Goal: Task Accomplishment & Management: Manage account settings

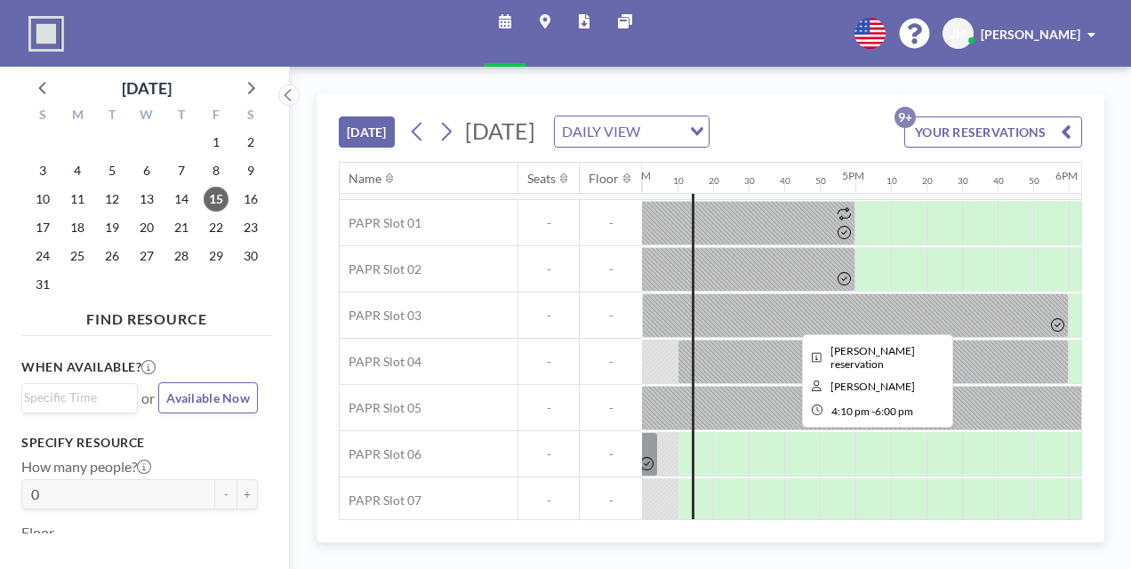
scroll to position [0, 3413]
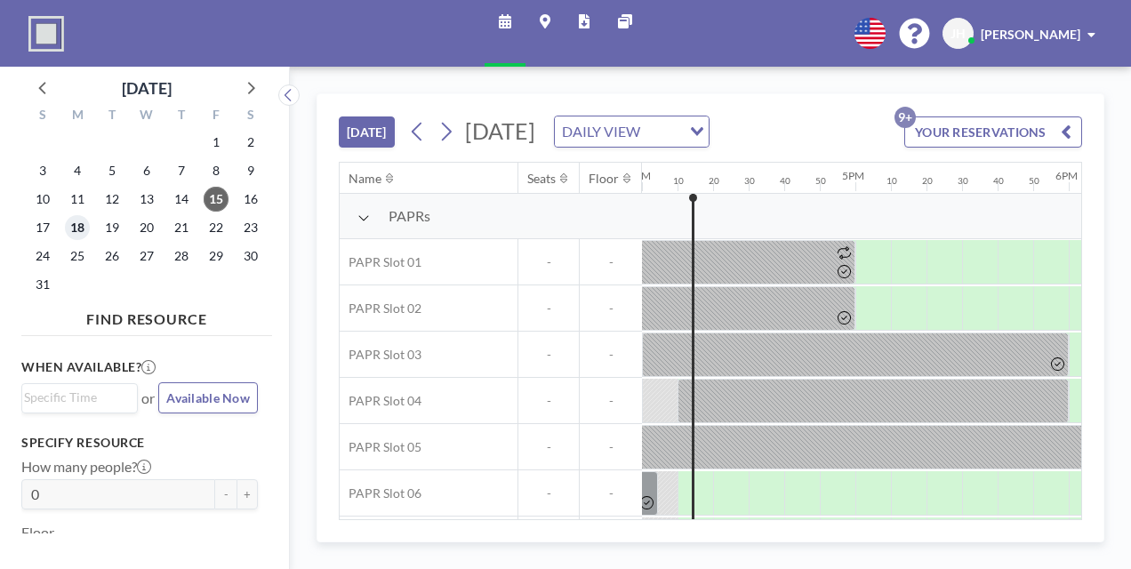
click at [82, 222] on span "18" at bounding box center [77, 227] width 25 height 25
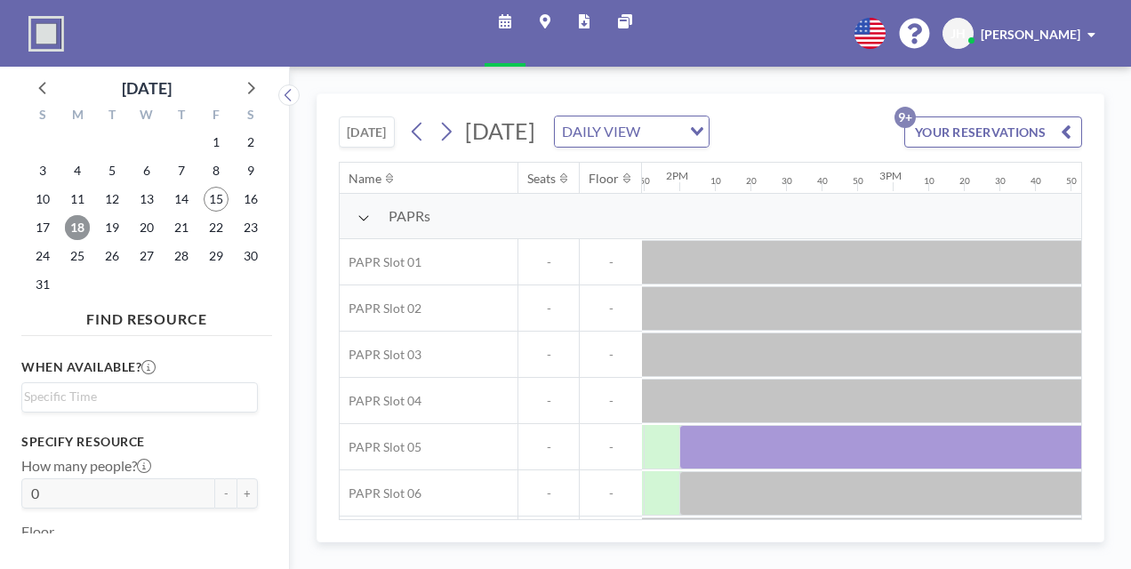
scroll to position [0, 3017]
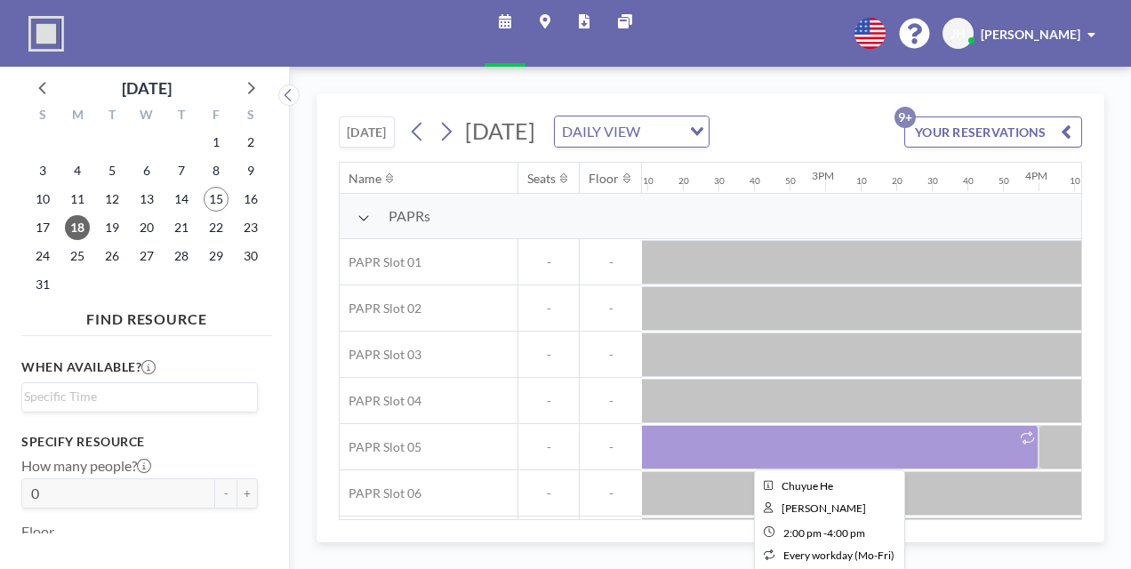
click at [786, 455] on div at bounding box center [825, 447] width 427 height 44
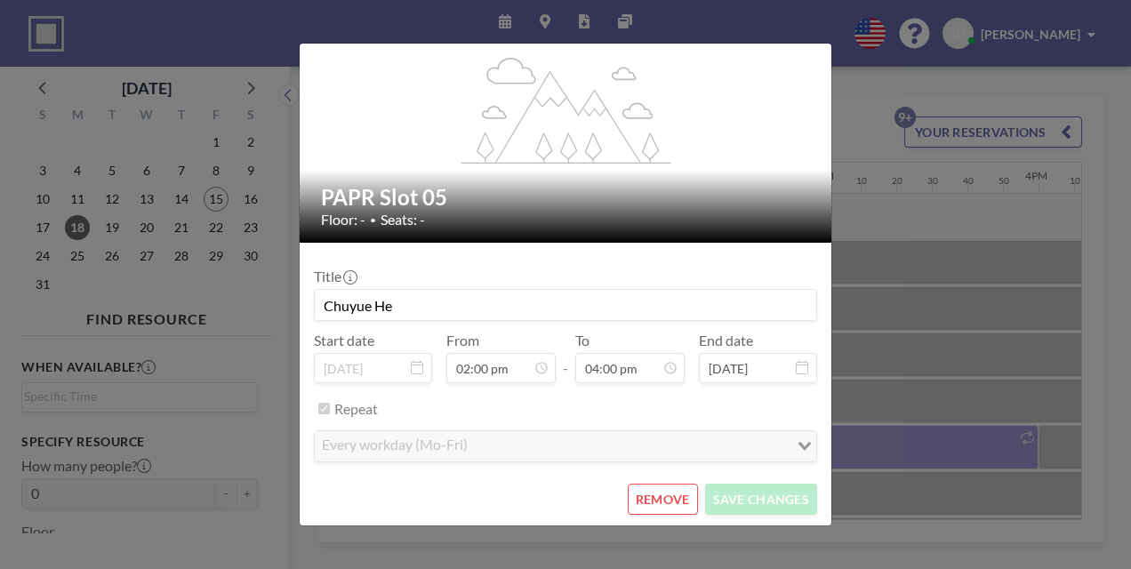
scroll to position [2658, 0]
click at [661, 488] on button "REMOVE" at bounding box center [663, 499] width 70 height 31
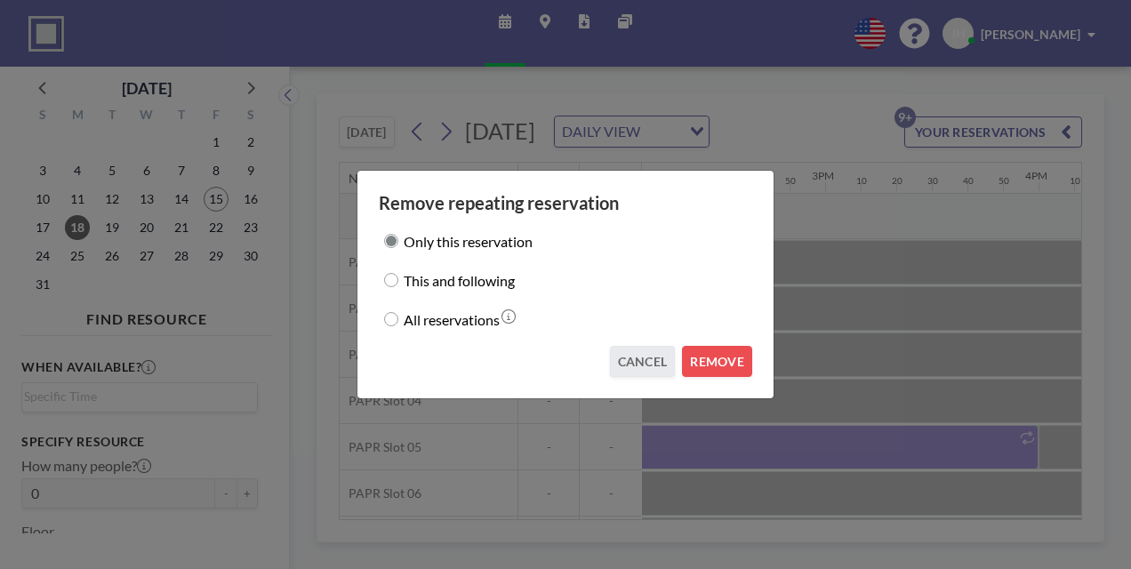
click at [428, 318] on label "All reservations" at bounding box center [452, 319] width 96 height 25
click at [398, 318] on input "All reservations" at bounding box center [391, 319] width 14 height 14
radio input "true"
click at [729, 358] on button "REMOVE" at bounding box center [717, 361] width 70 height 31
click at [722, 357] on button "REMOVE" at bounding box center [717, 361] width 70 height 31
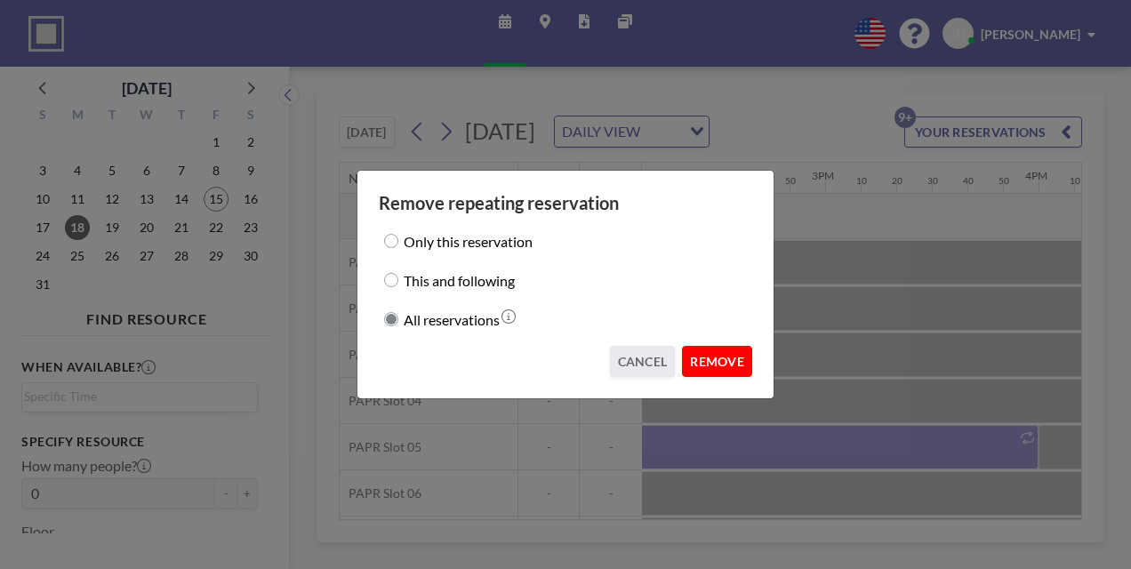
click at [724, 357] on button "REMOVE" at bounding box center [717, 361] width 70 height 31
click at [722, 362] on button "REMOVE" at bounding box center [717, 361] width 70 height 31
click at [724, 362] on button "REMOVE" at bounding box center [717, 361] width 70 height 31
click at [725, 363] on button "REMOVE" at bounding box center [717, 361] width 70 height 31
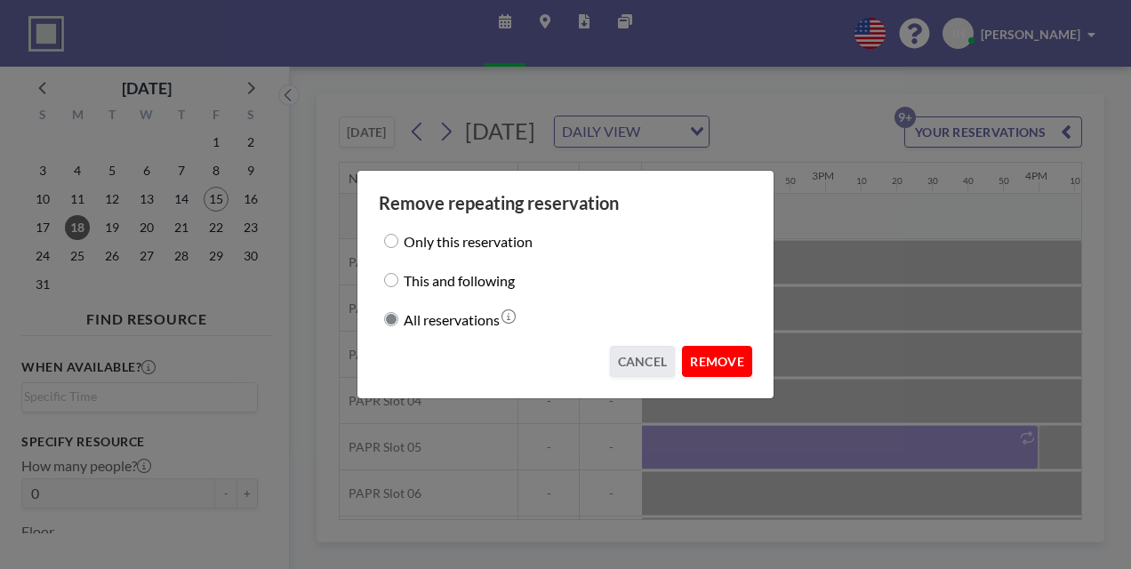
click at [729, 360] on button "REMOVE" at bounding box center [717, 361] width 70 height 31
click at [730, 359] on button "REMOVE" at bounding box center [717, 361] width 70 height 31
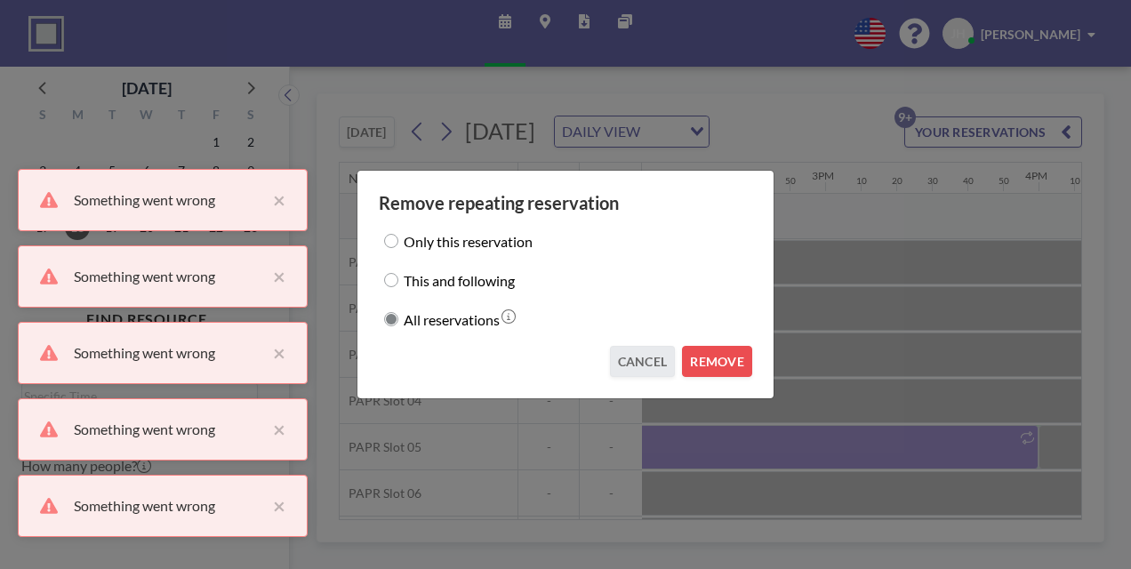
click at [388, 241] on input "Only this reservation" at bounding box center [391, 241] width 14 height 14
radio input "true"
click at [726, 361] on button "REMOVE" at bounding box center [717, 361] width 70 height 31
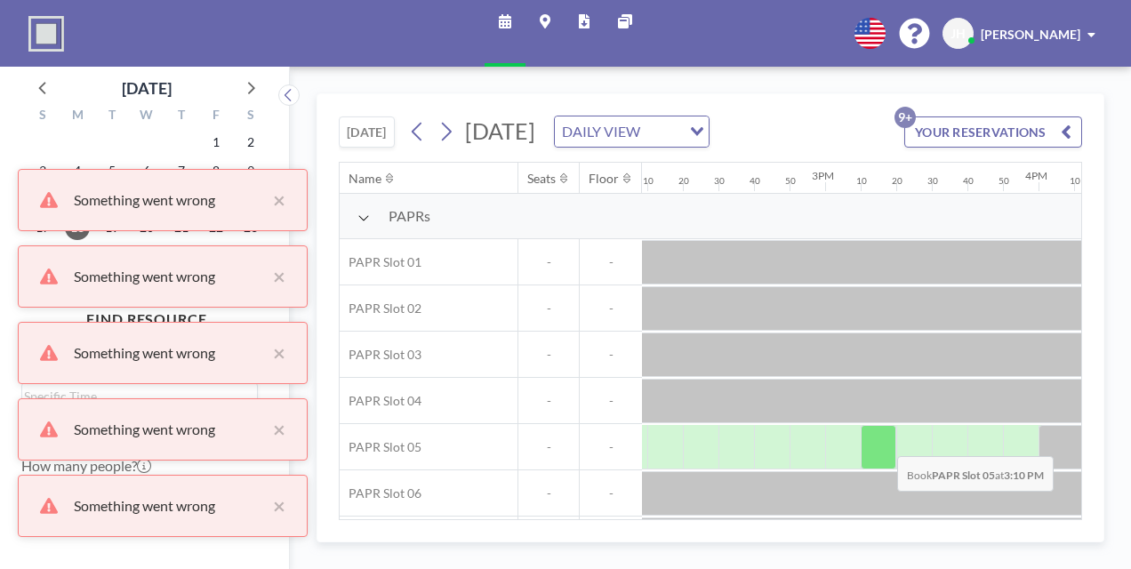
click at [883, 441] on div at bounding box center [878, 447] width 36 height 44
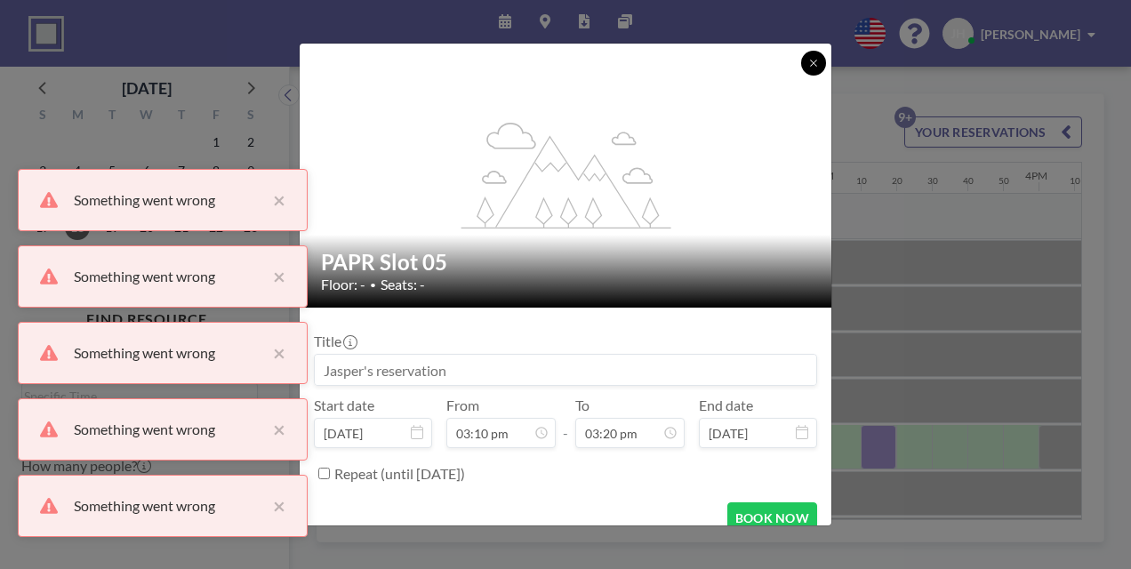
click at [809, 54] on button at bounding box center [813, 63] width 25 height 25
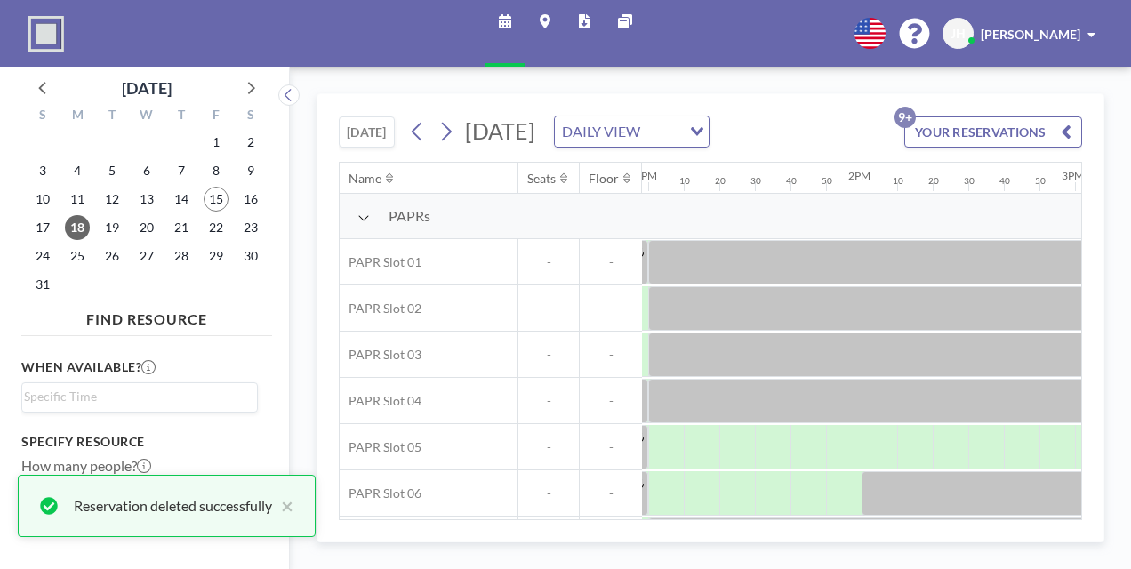
scroll to position [0, 2780]
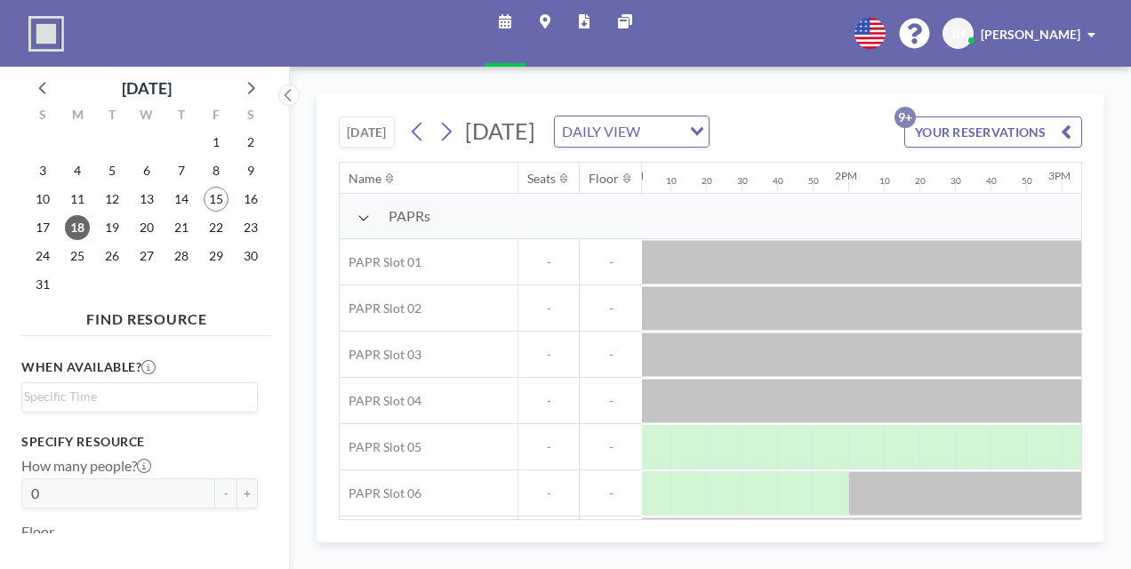
click at [124, 221] on div "19" at bounding box center [112, 227] width 35 height 28
click at [118, 223] on span "19" at bounding box center [112, 227] width 25 height 25
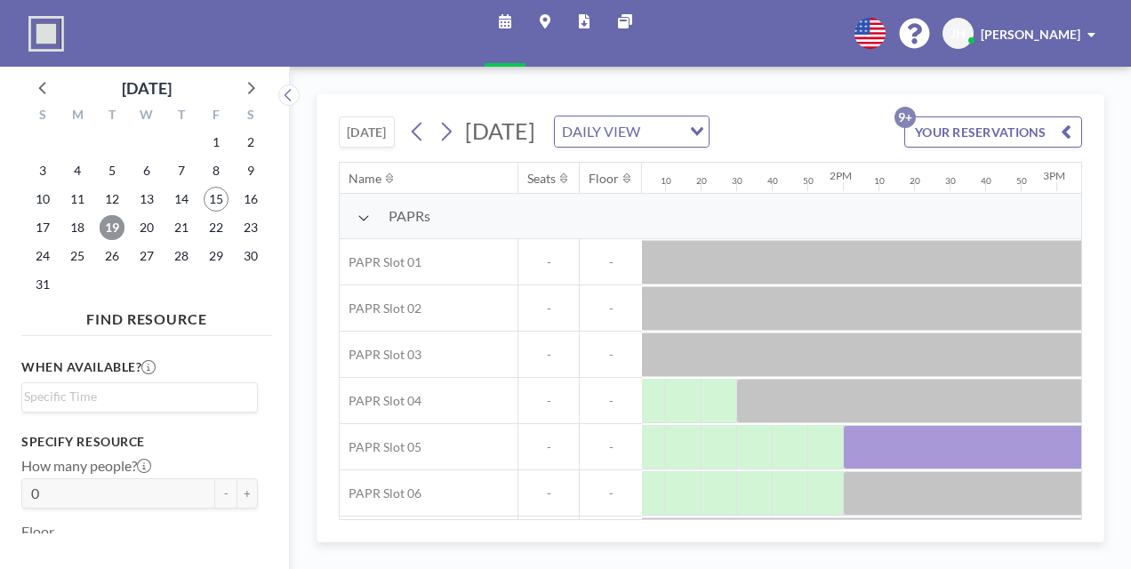
scroll to position [0, 2872]
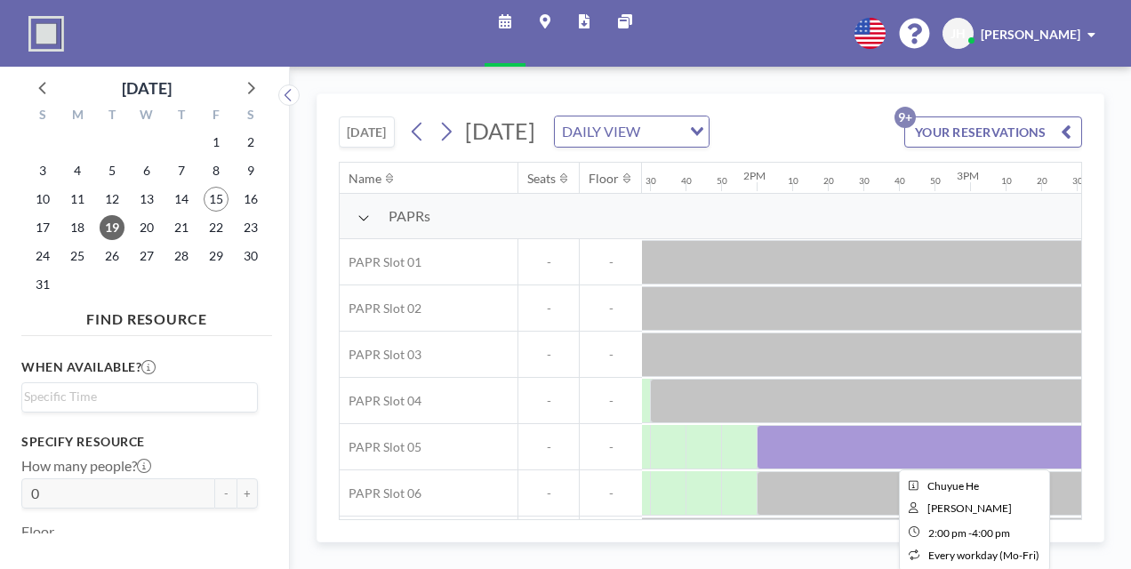
click at [822, 444] on div at bounding box center [969, 447] width 427 height 44
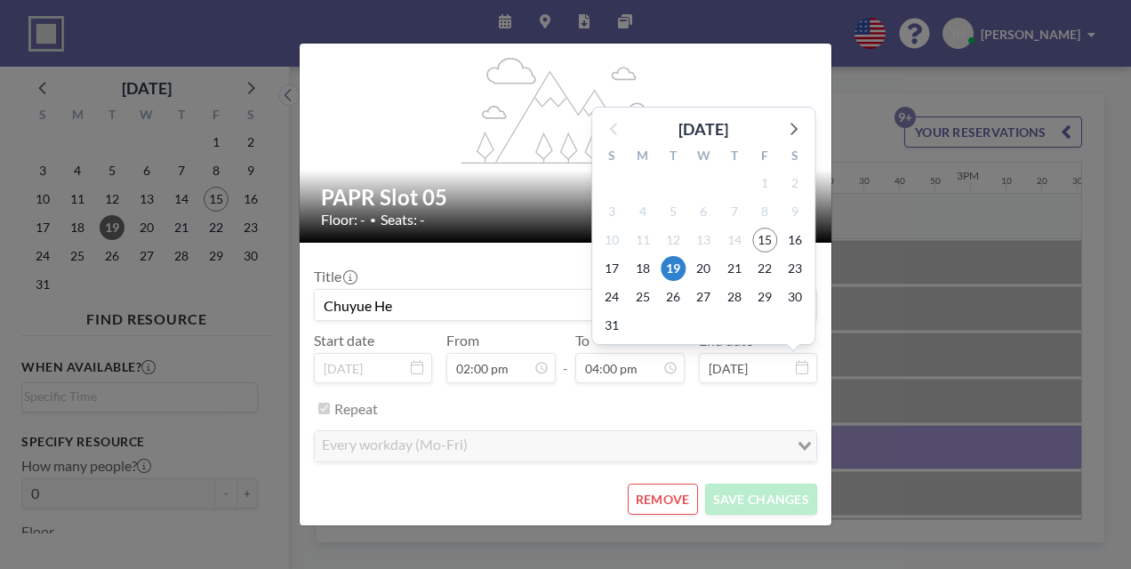
scroll to position [3037, 0]
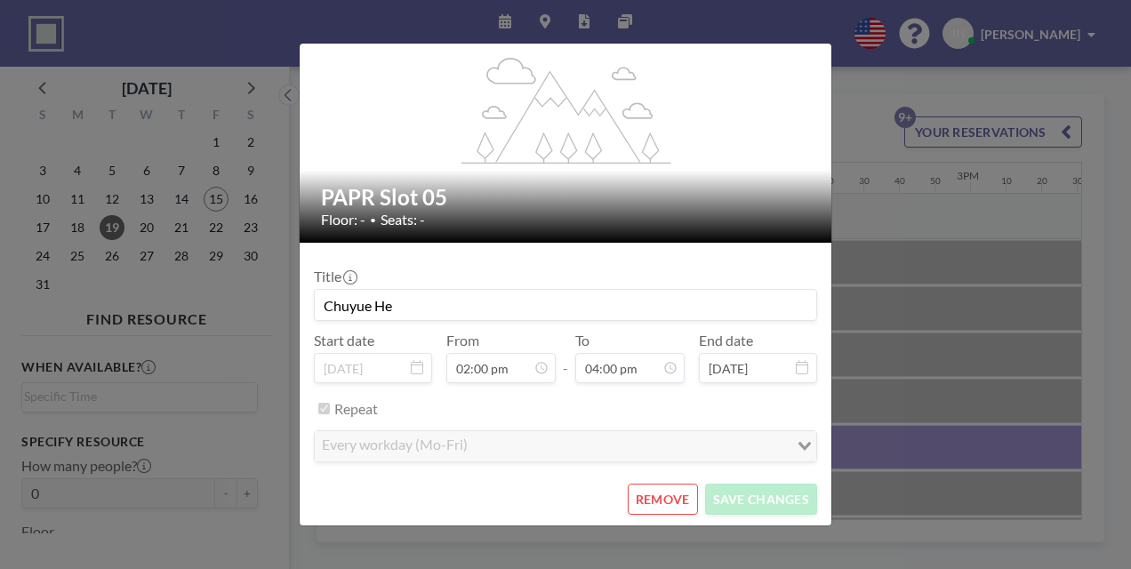
click at [650, 495] on button "REMOVE" at bounding box center [663, 499] width 70 height 31
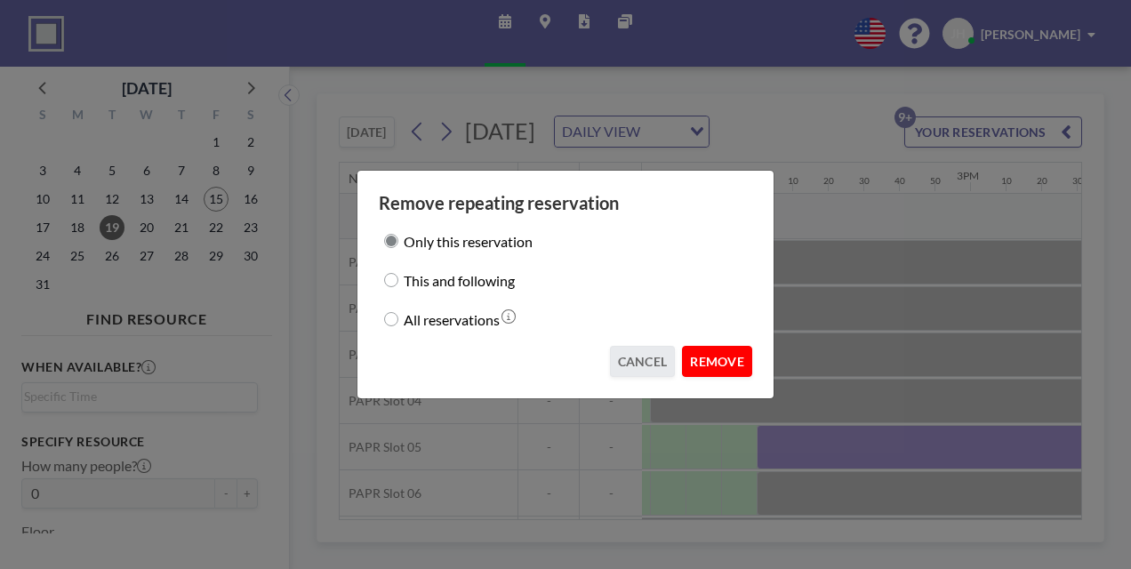
click at [732, 354] on button "REMOVE" at bounding box center [717, 361] width 70 height 31
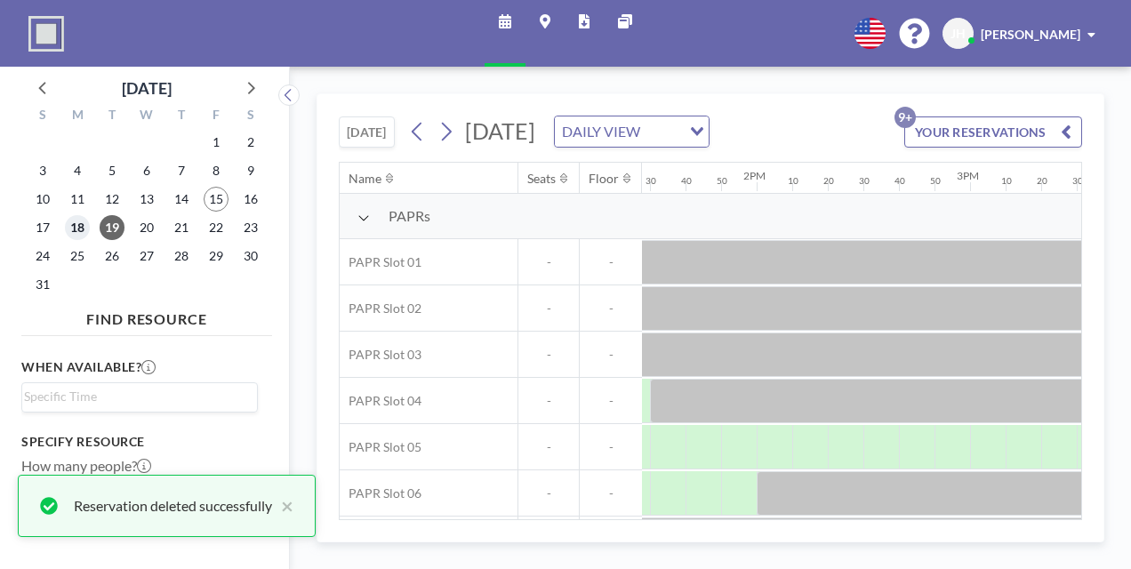
click at [81, 230] on span "18" at bounding box center [77, 227] width 25 height 25
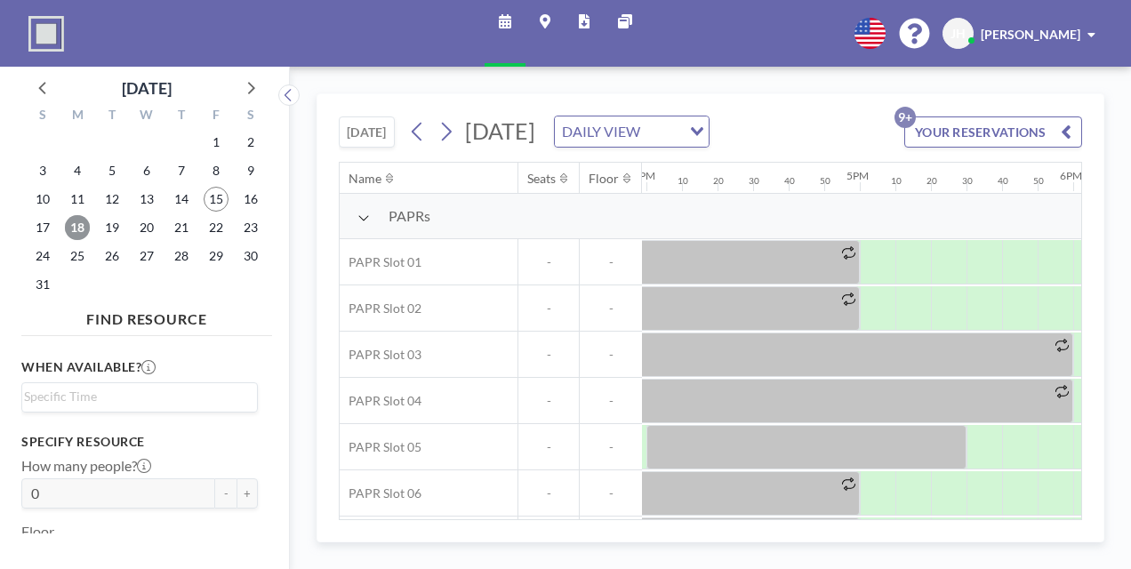
scroll to position [0, 3244]
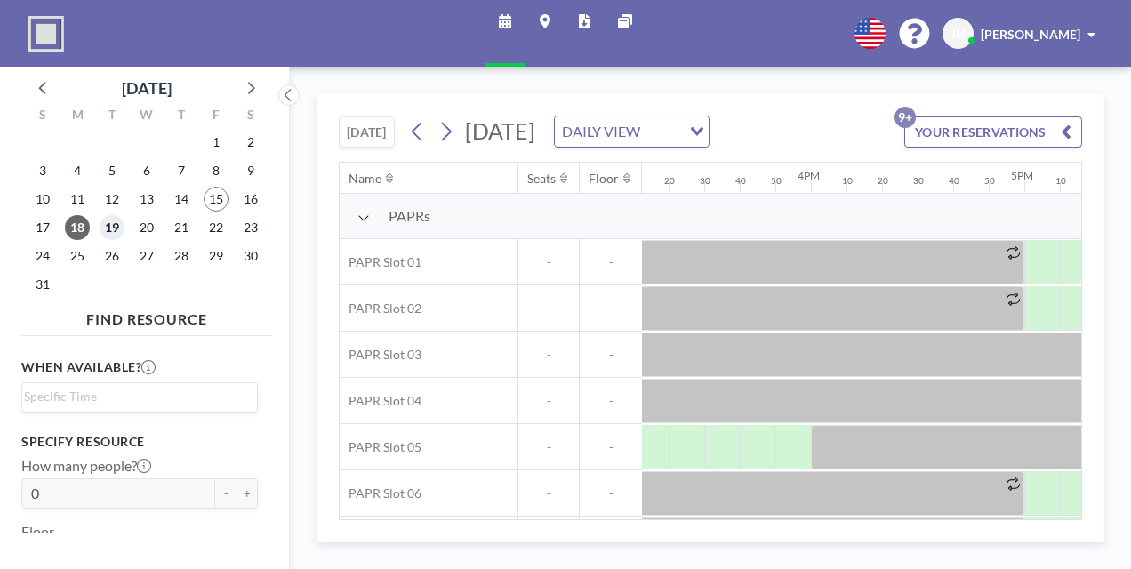
click at [103, 226] on span "19" at bounding box center [112, 227] width 25 height 25
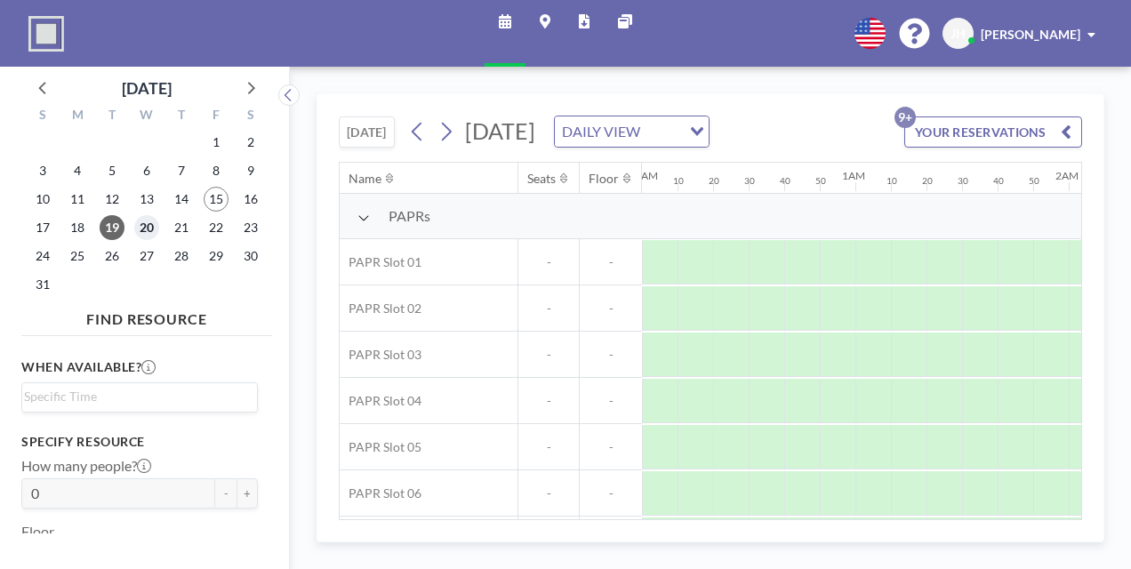
click at [137, 230] on span "20" at bounding box center [146, 227] width 25 height 25
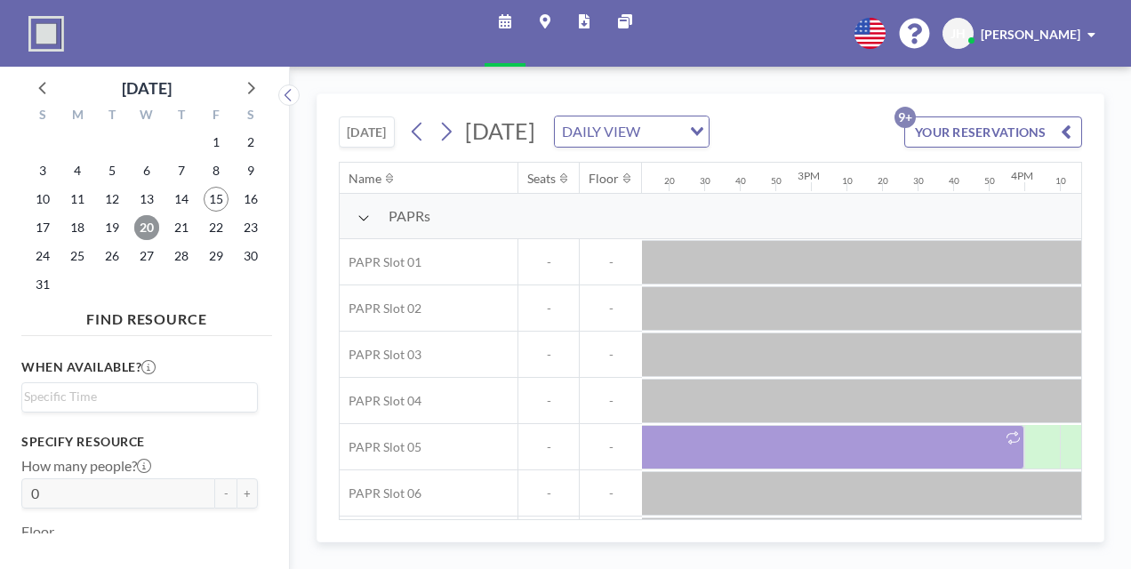
scroll to position [0, 3154]
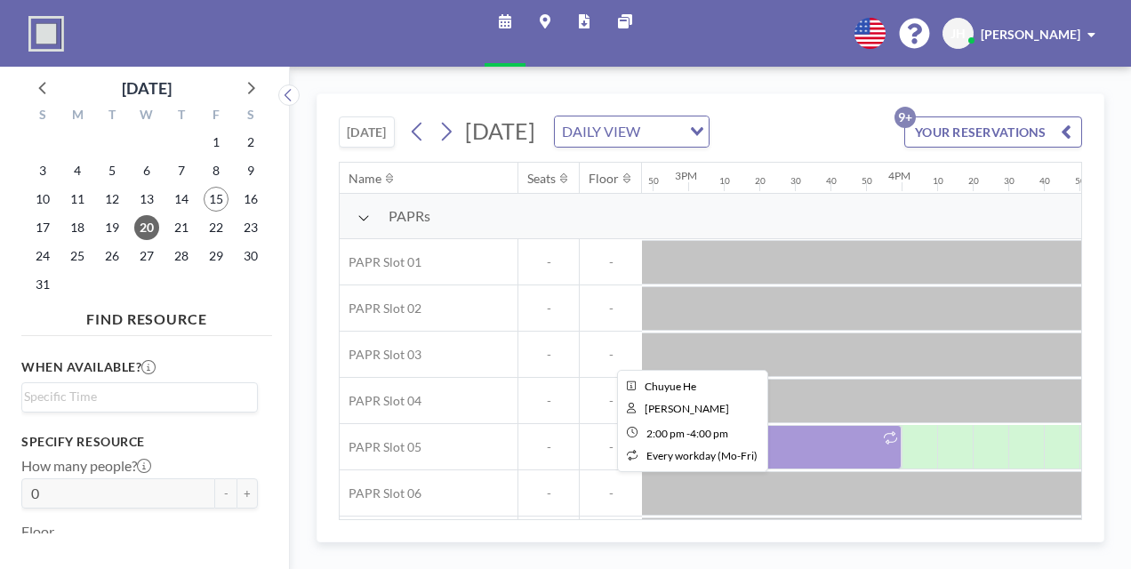
click at [798, 462] on div at bounding box center [688, 447] width 427 height 44
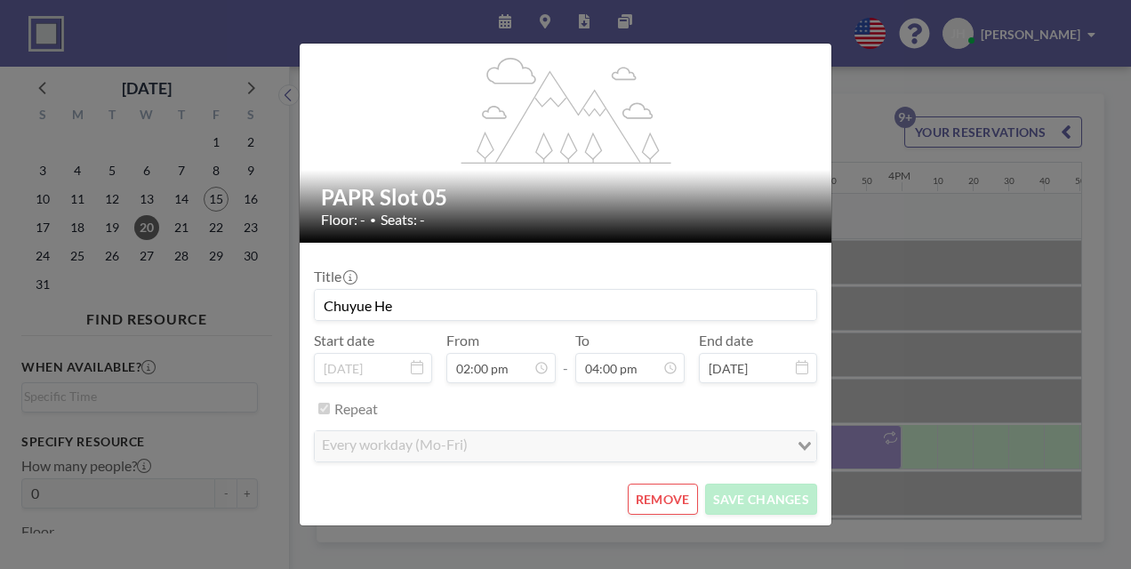
scroll to position [3037, 0]
click at [668, 491] on button "REMOVE" at bounding box center [663, 499] width 70 height 31
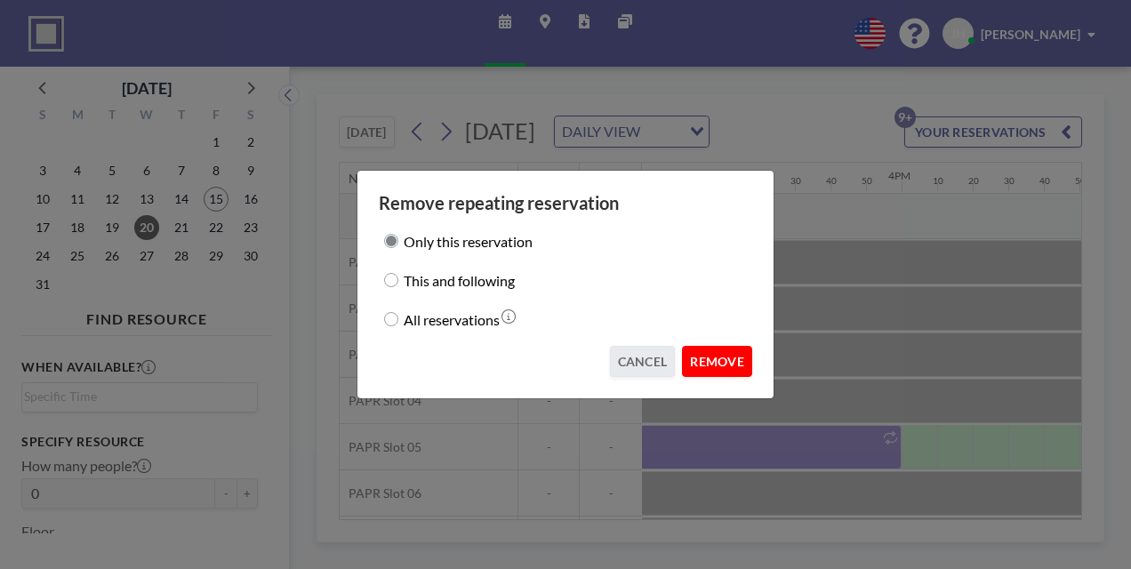
click at [707, 361] on button "REMOVE" at bounding box center [717, 361] width 70 height 31
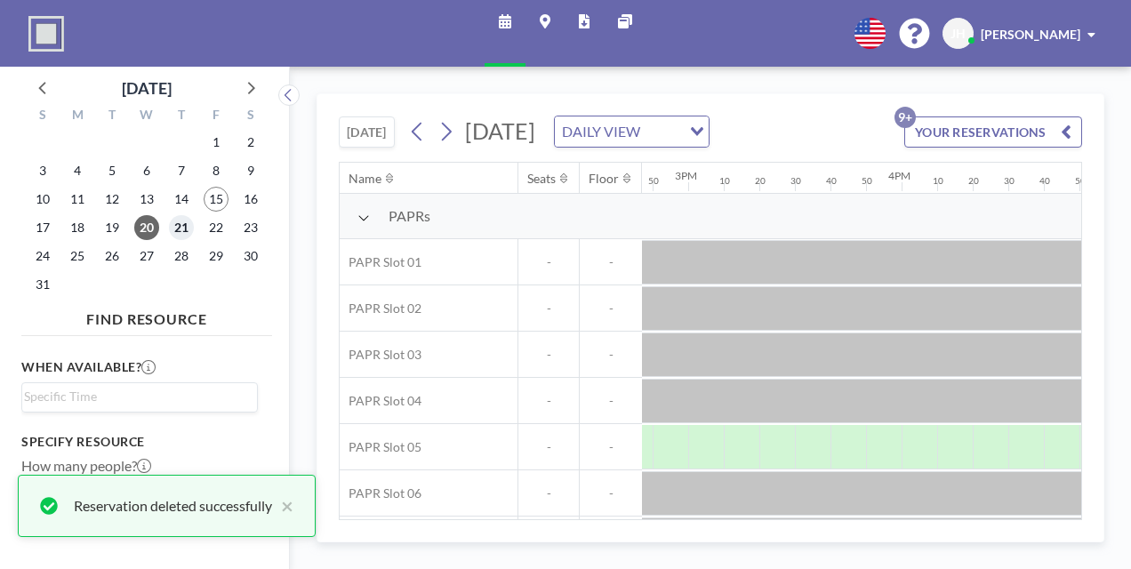
click at [183, 226] on span "21" at bounding box center [181, 227] width 25 height 25
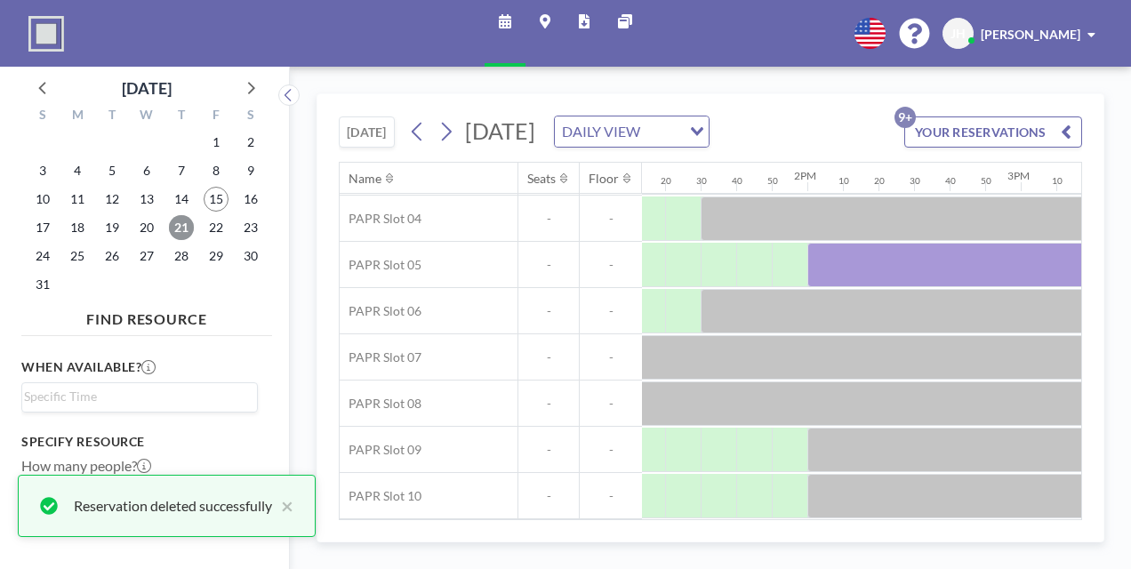
scroll to position [213, 3108]
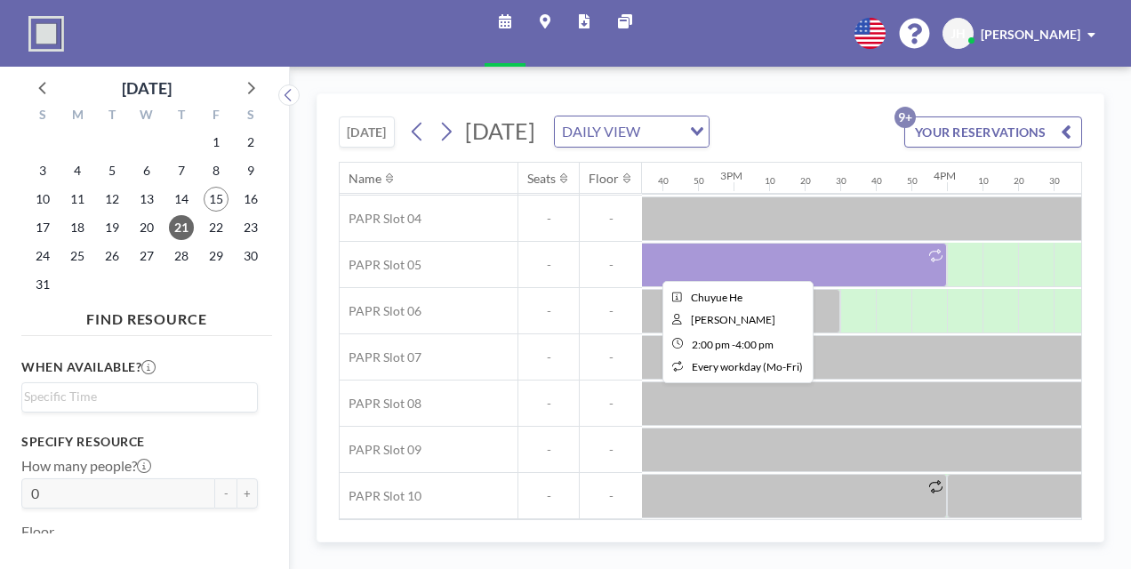
click at [735, 251] on div at bounding box center [733, 265] width 427 height 44
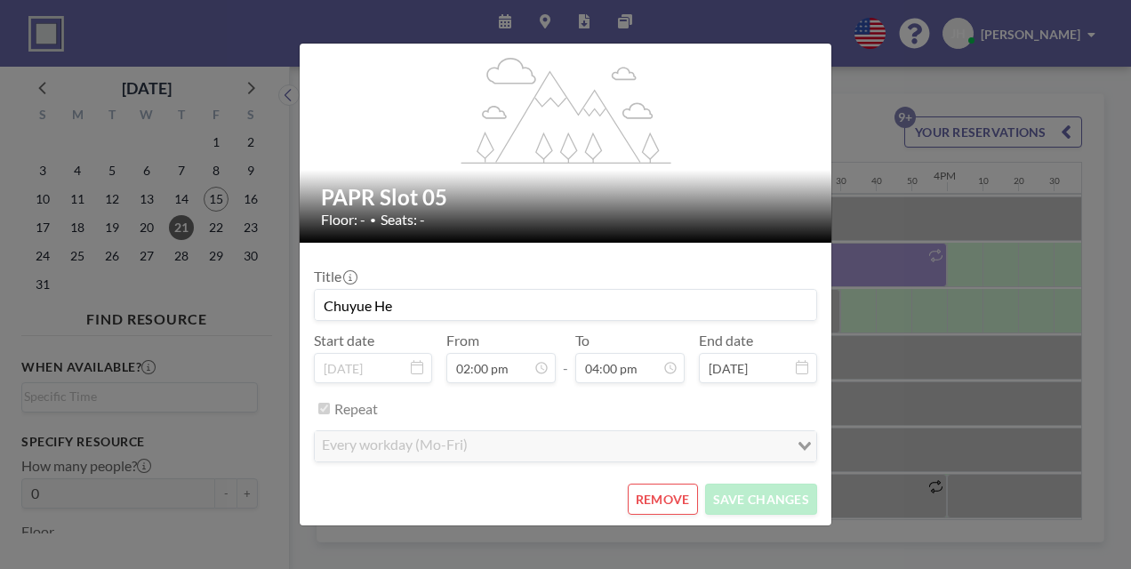
scroll to position [0, 0]
click at [668, 500] on button "REMOVE" at bounding box center [663, 499] width 70 height 31
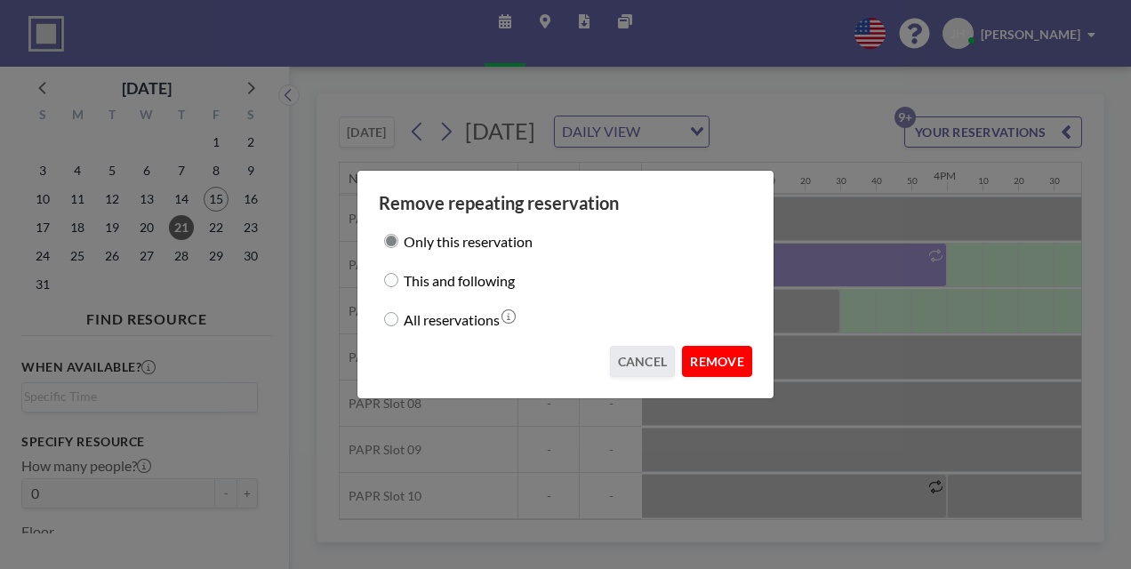
click at [744, 368] on button "REMOVE" at bounding box center [717, 361] width 70 height 31
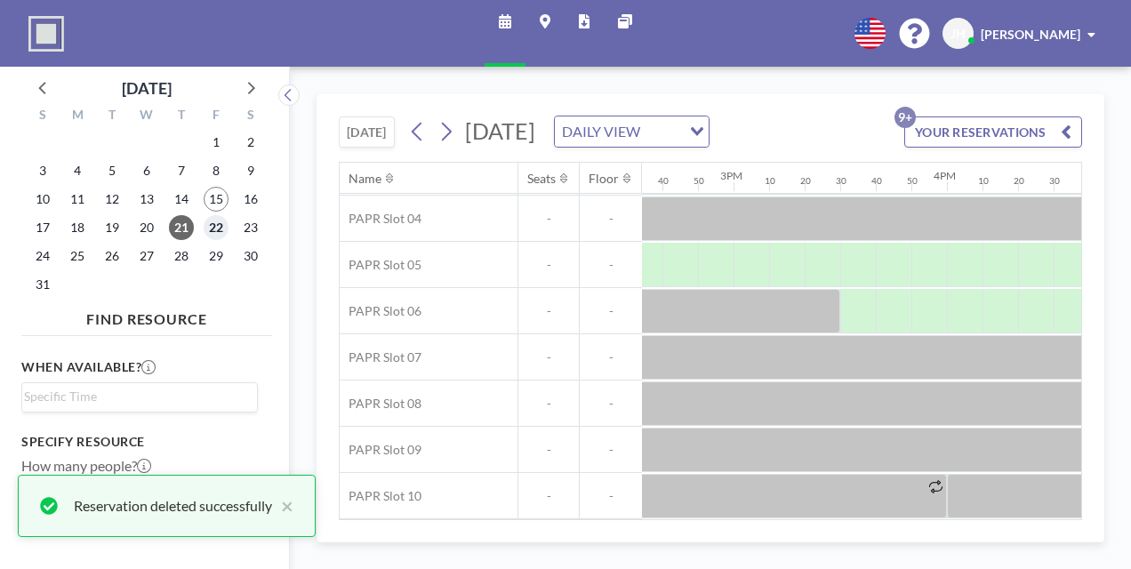
click at [215, 235] on span "22" at bounding box center [216, 227] width 25 height 25
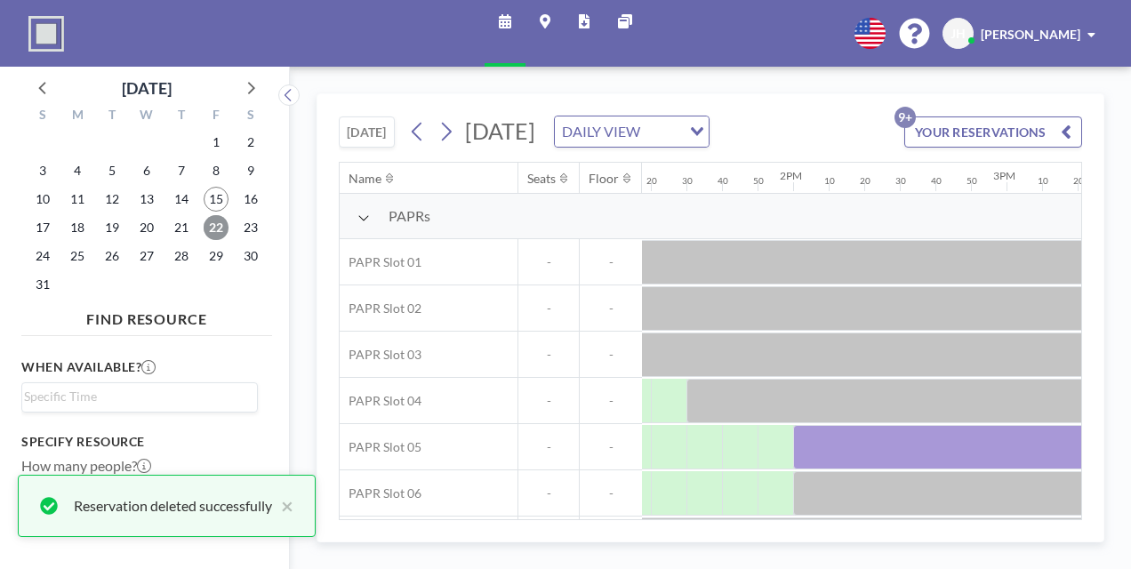
scroll to position [0, 2894]
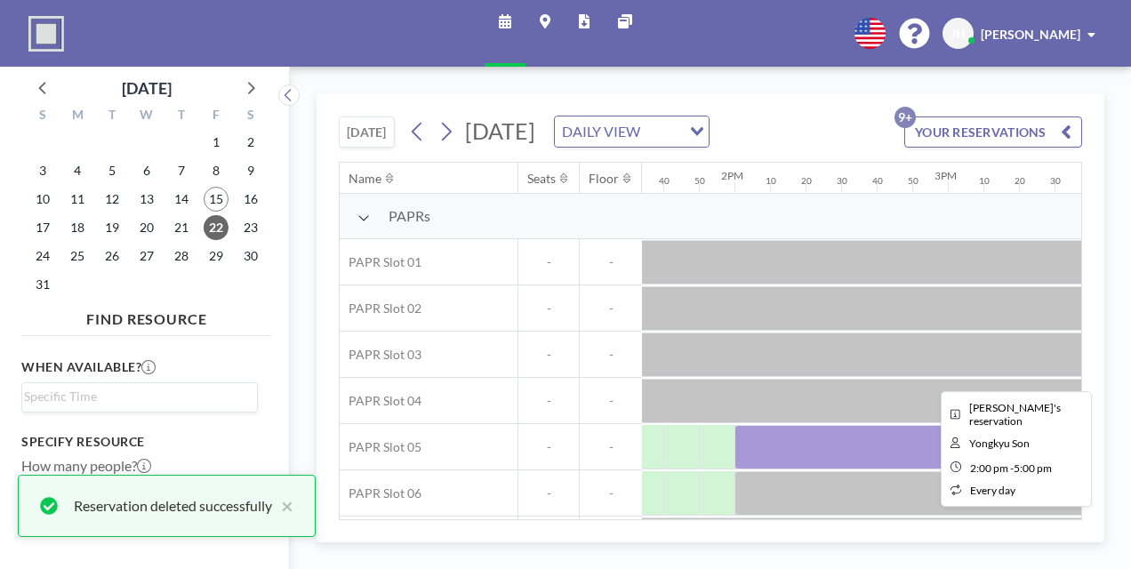
click at [791, 433] on div at bounding box center [947, 447] width 427 height 44
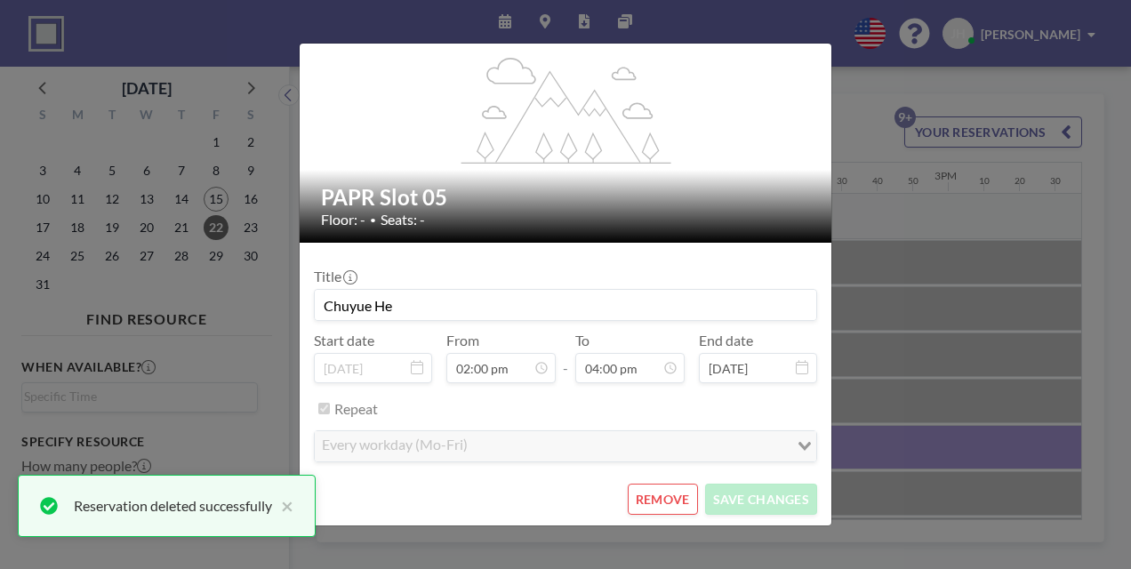
scroll to position [3037, 0]
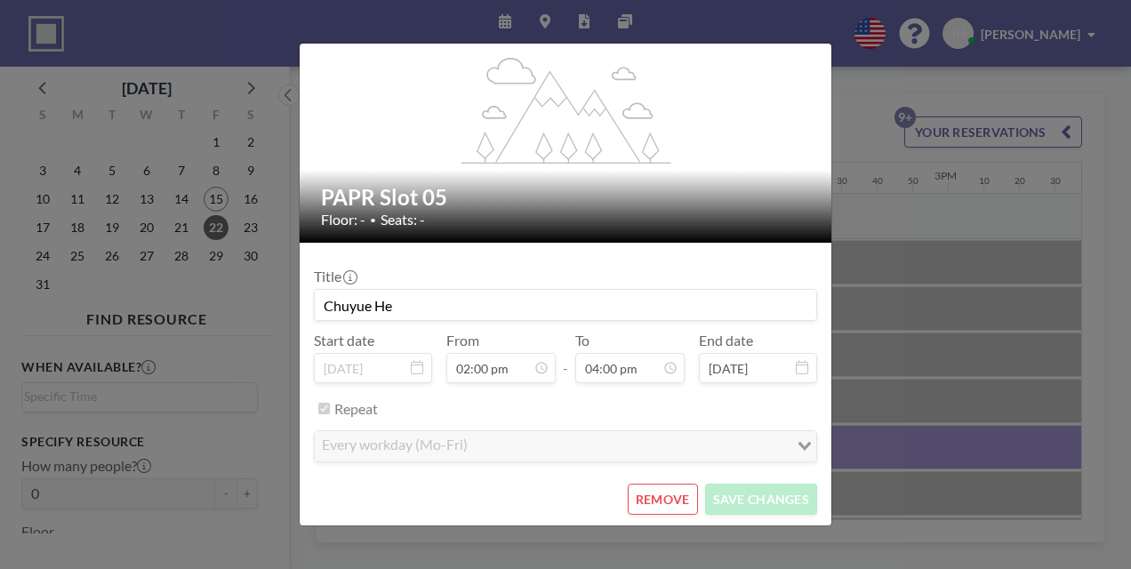
click at [660, 489] on button "REMOVE" at bounding box center [663, 499] width 70 height 31
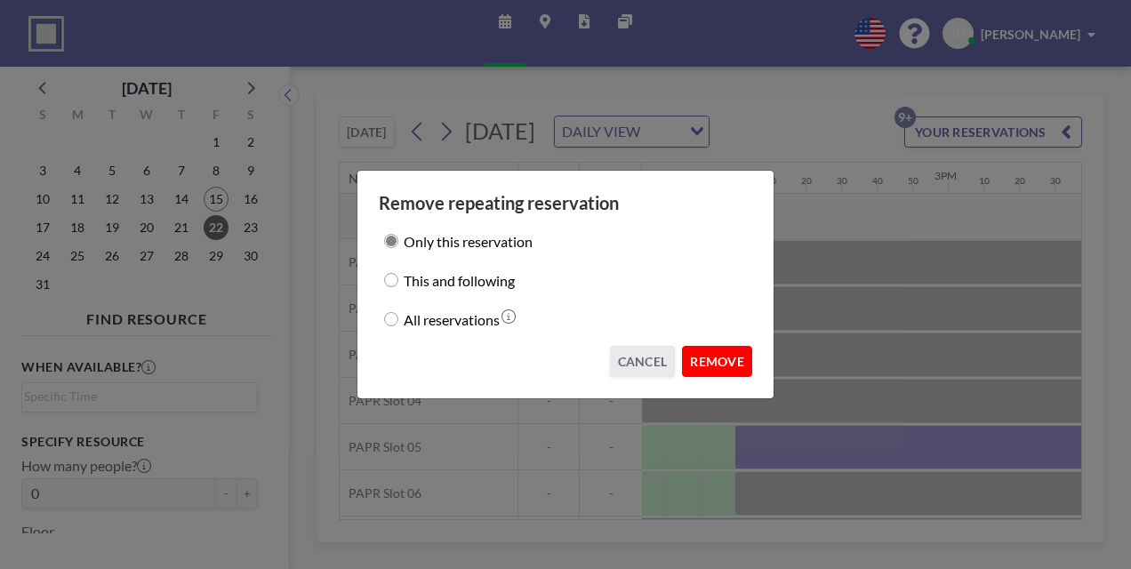
click at [709, 363] on button "REMOVE" at bounding box center [717, 361] width 70 height 31
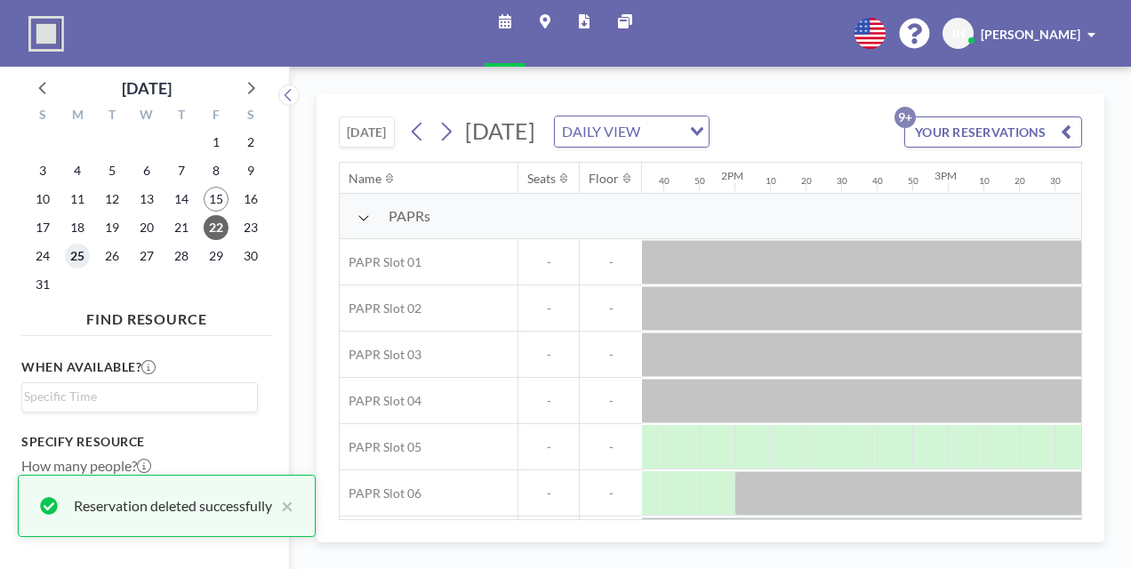
click at [74, 258] on span "25" at bounding box center [77, 256] width 25 height 25
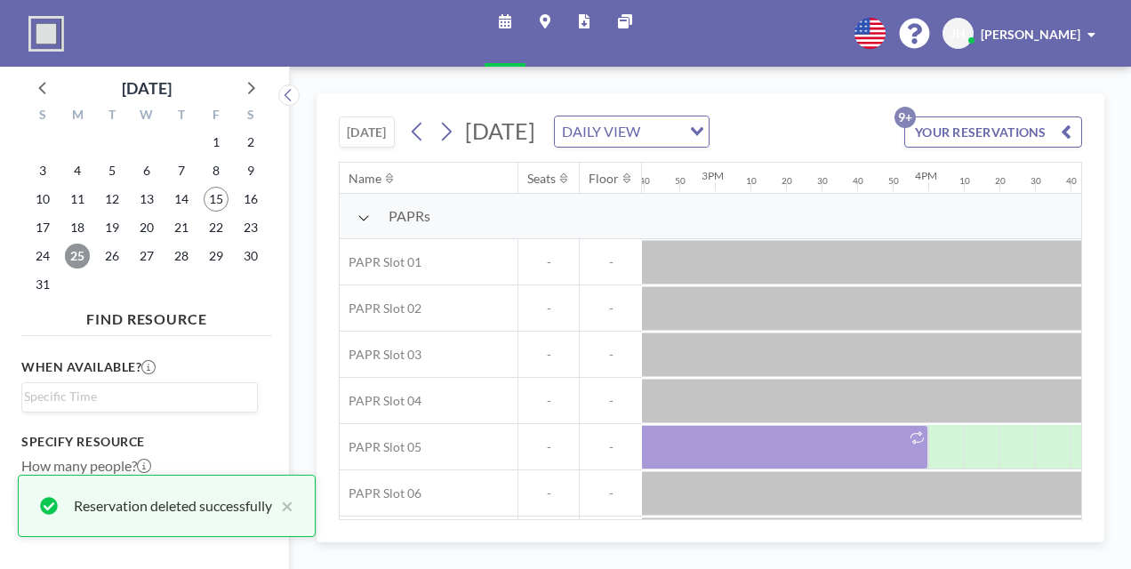
scroll to position [0, 3130]
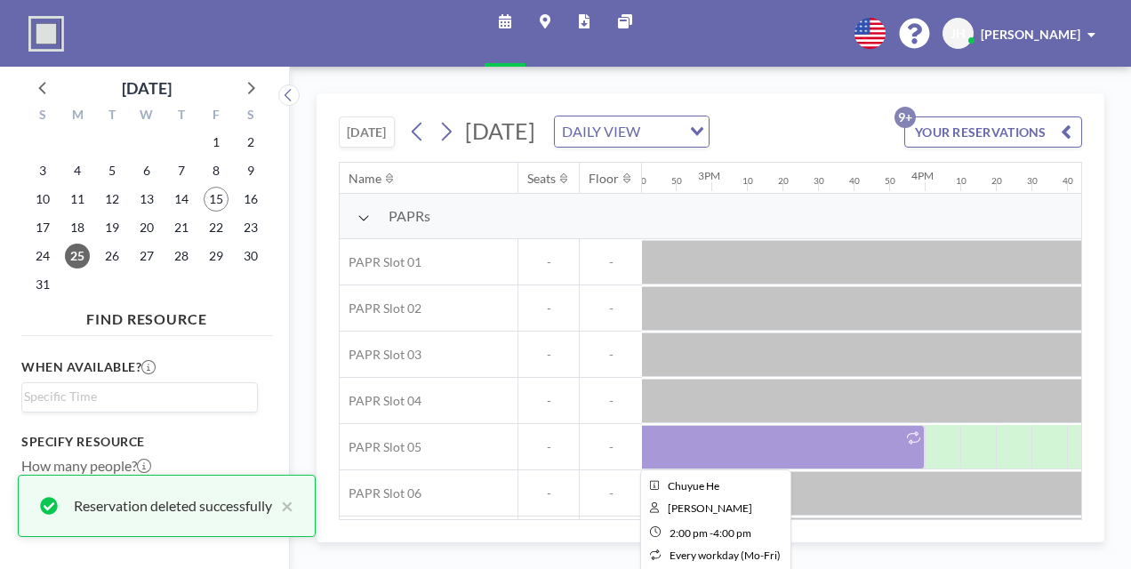
click at [784, 428] on div at bounding box center [711, 447] width 427 height 44
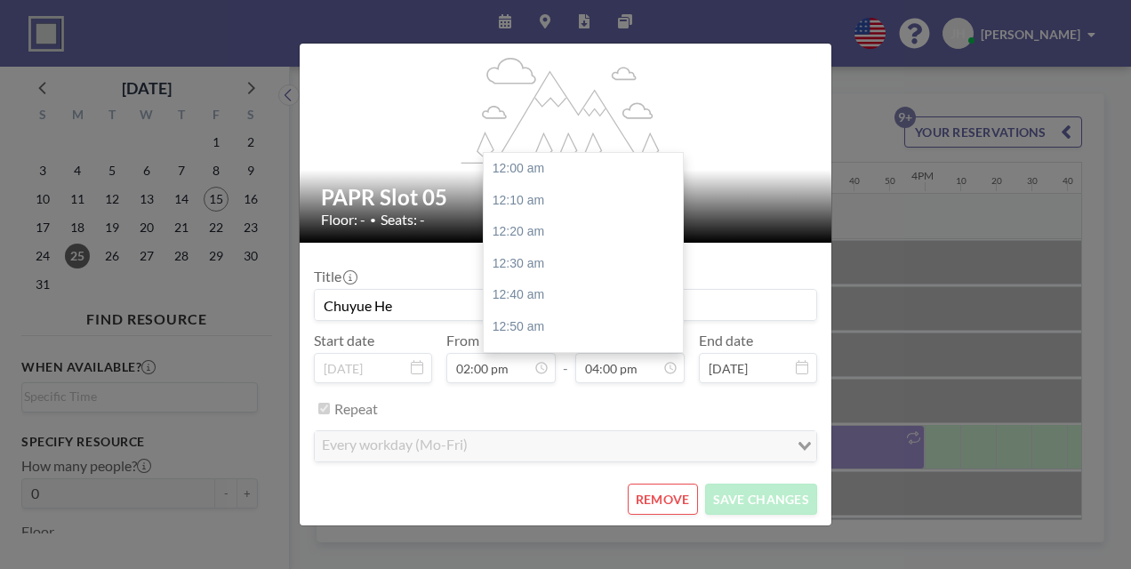
scroll to position [3037, 0]
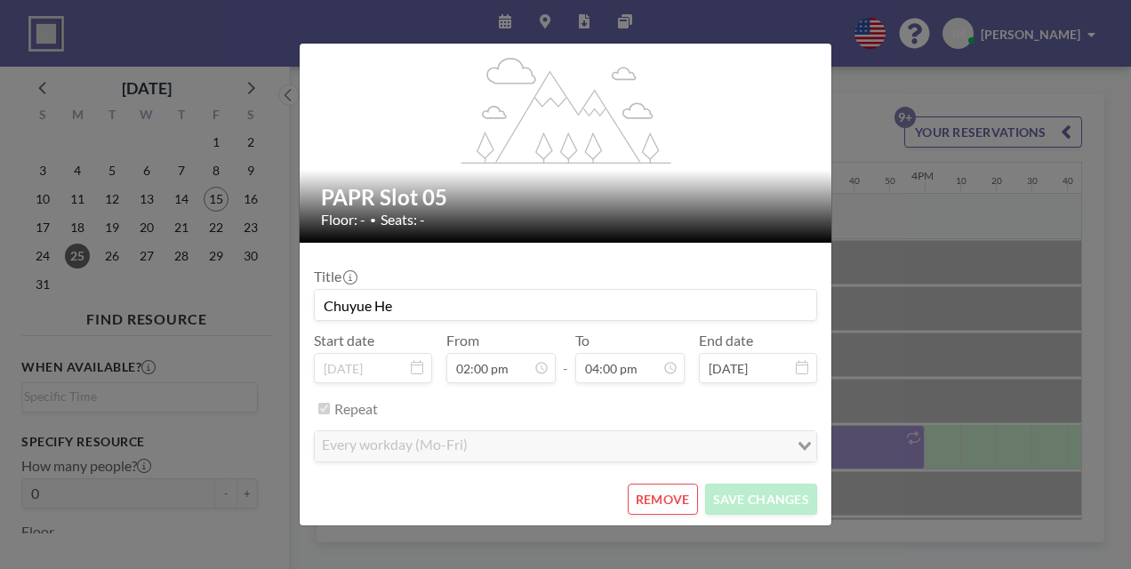
click at [656, 496] on button "REMOVE" at bounding box center [663, 499] width 70 height 31
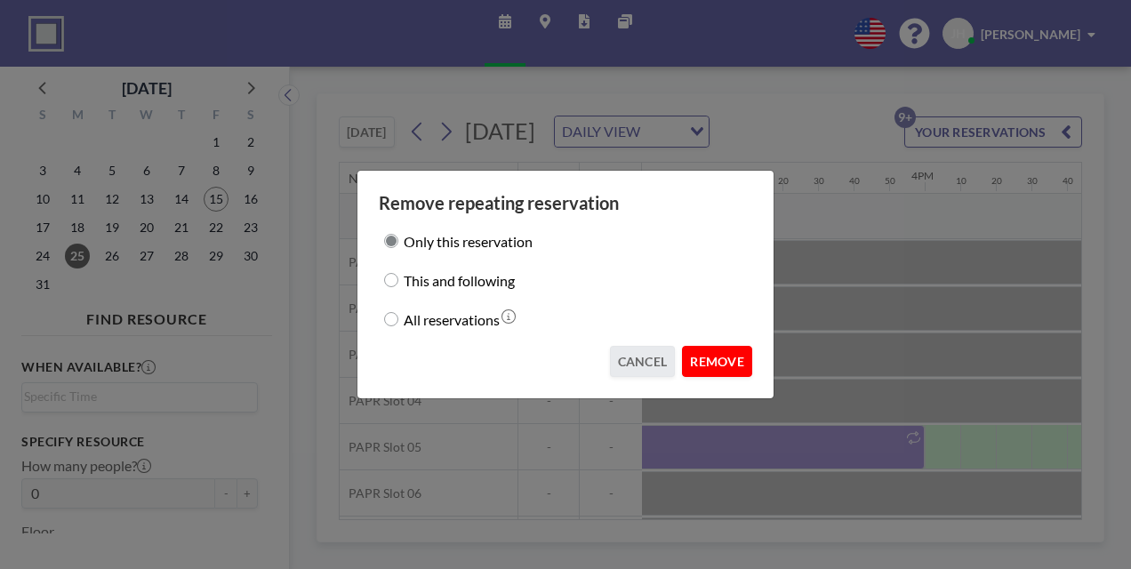
click at [730, 357] on button "REMOVE" at bounding box center [717, 361] width 70 height 31
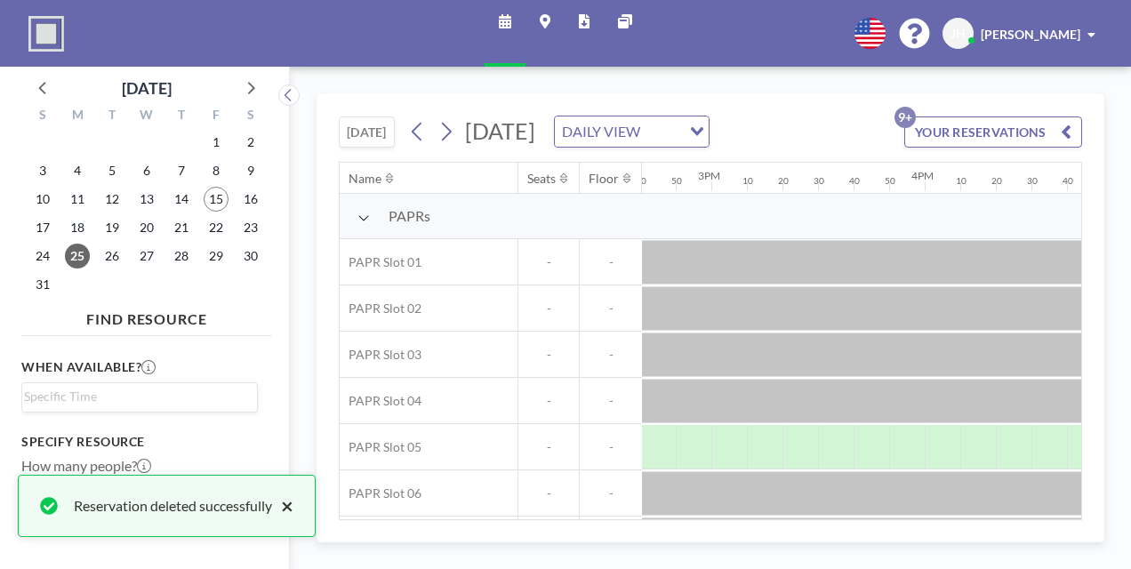
click at [290, 507] on button "×" at bounding box center [282, 505] width 21 height 21
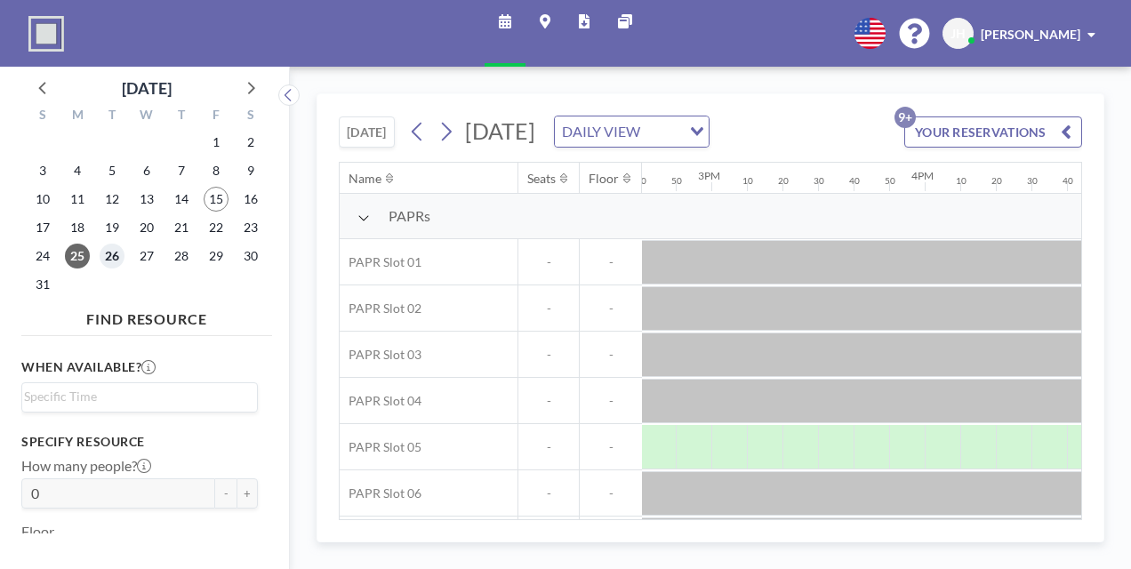
click at [107, 252] on span "26" at bounding box center [112, 256] width 25 height 25
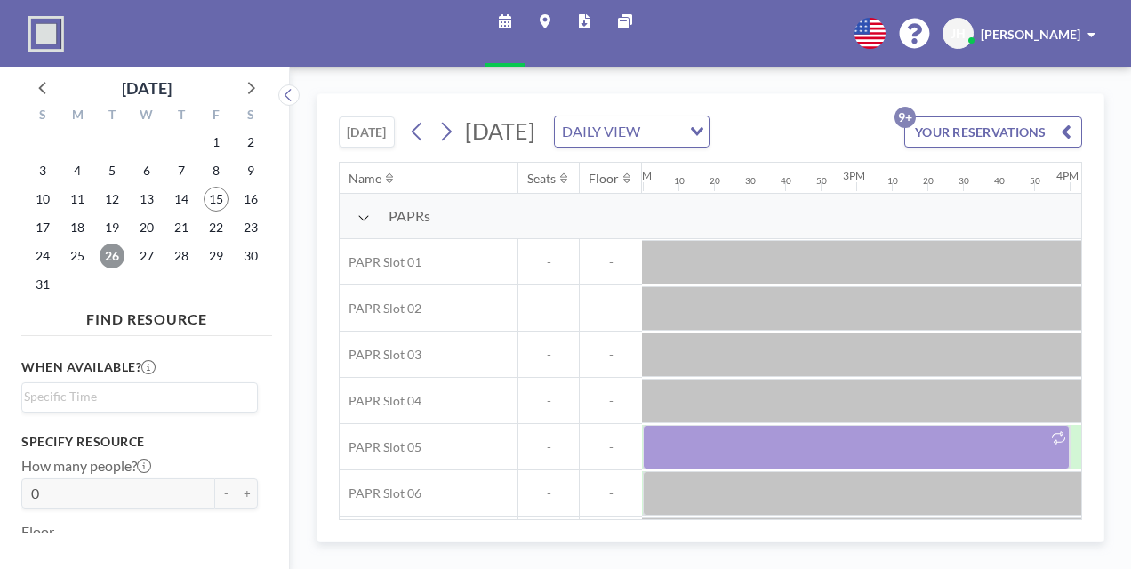
scroll to position [0, 2999]
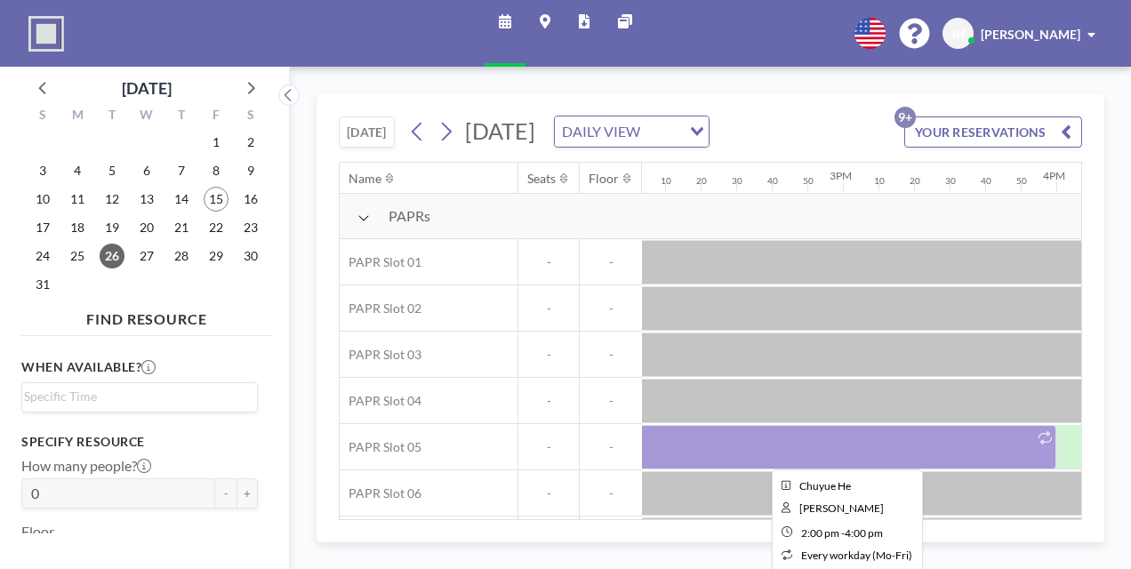
click at [766, 452] on div at bounding box center [842, 447] width 427 height 44
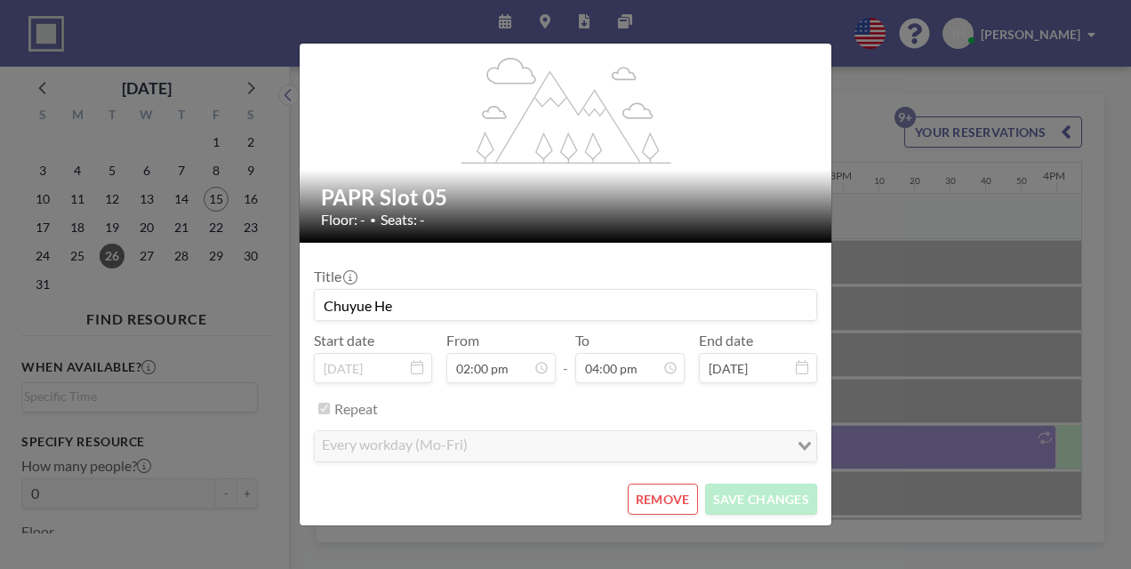
scroll to position [0, 0]
click at [645, 495] on button "REMOVE" at bounding box center [663, 499] width 70 height 31
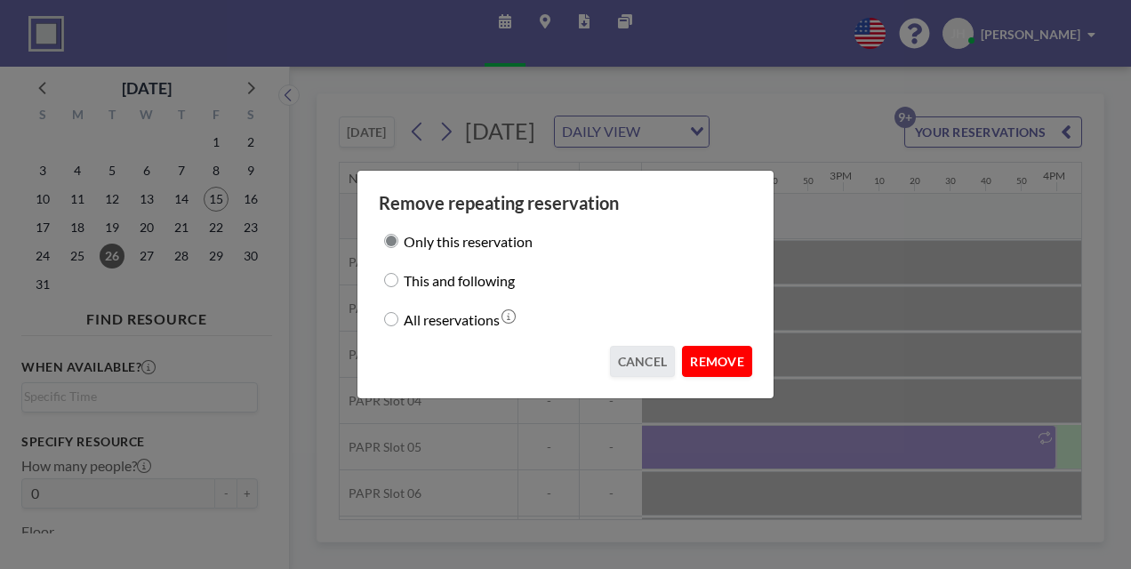
click at [722, 366] on button "REMOVE" at bounding box center [717, 361] width 70 height 31
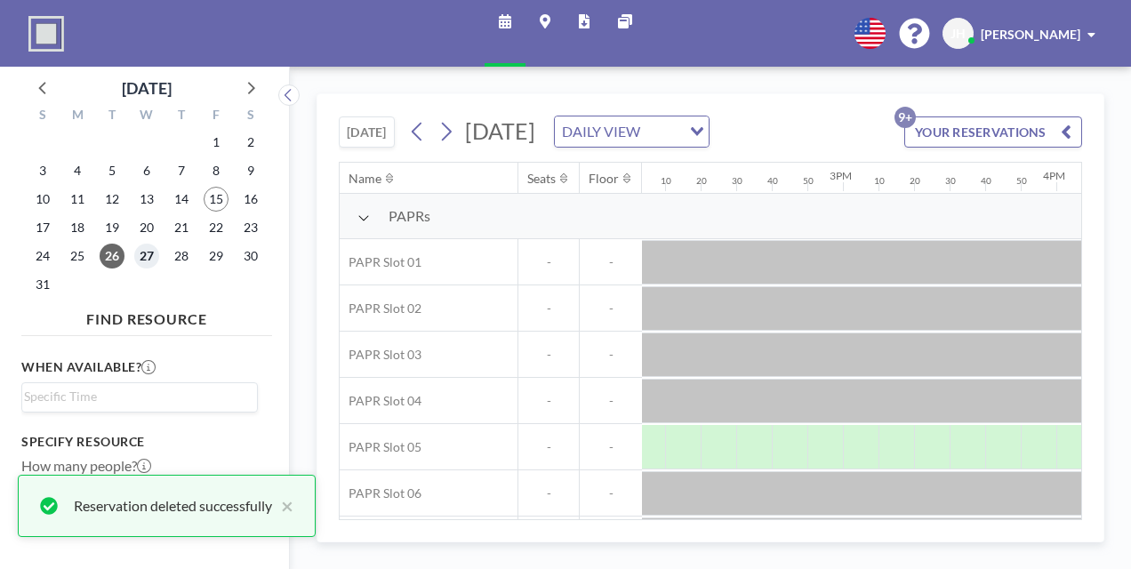
click at [149, 255] on span "27" at bounding box center [146, 256] width 25 height 25
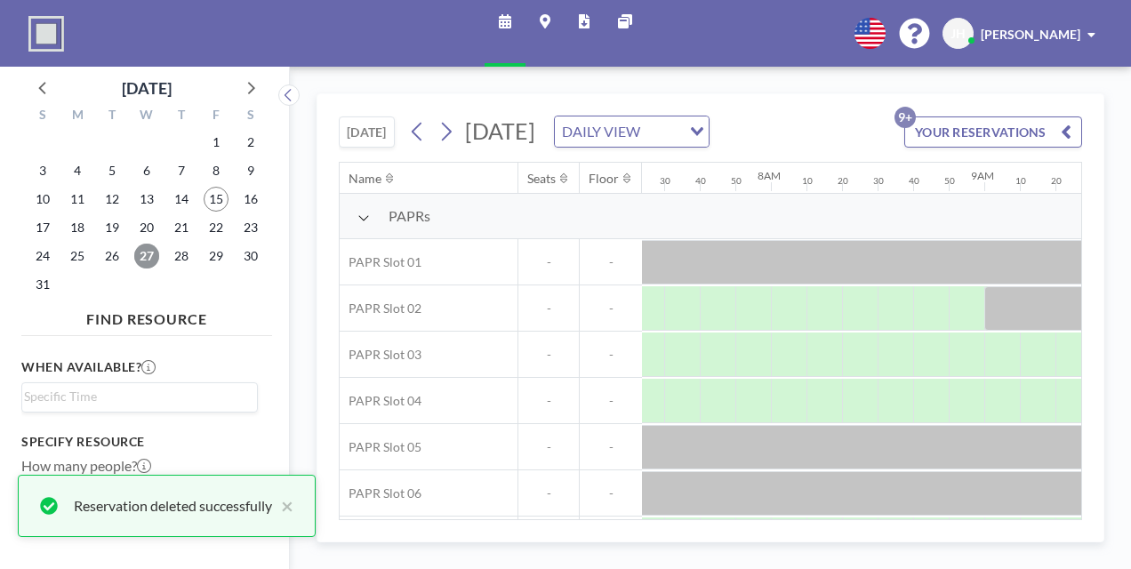
scroll to position [0, 1671]
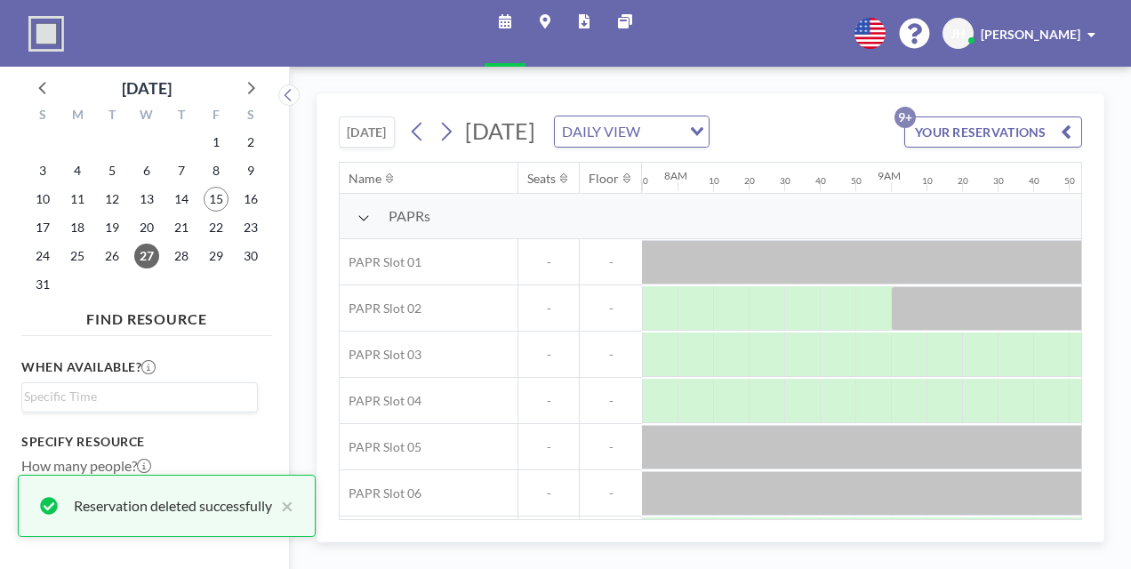
drag, startPoint x: 606, startPoint y: 508, endPoint x: 683, endPoint y: 514, distance: 76.6
click at [683, 514] on div "Name Seats Floor 12AM 10 20 30 40 50 1AM 10 20 30 40 50 2AM 10 20 30 40 50 3AM …" at bounding box center [710, 341] width 741 height 356
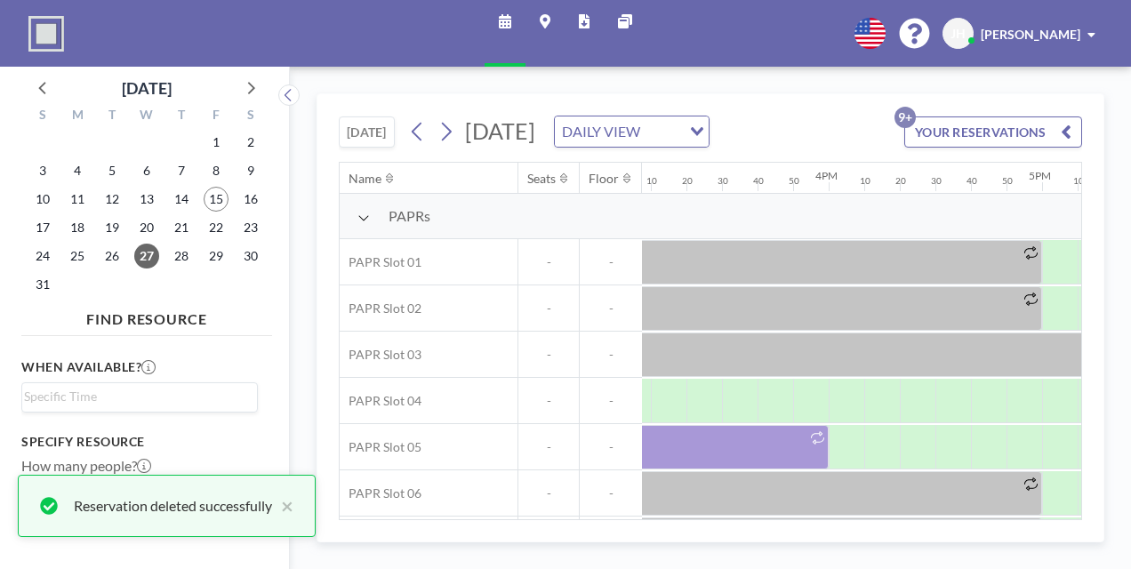
scroll to position [0, 3235]
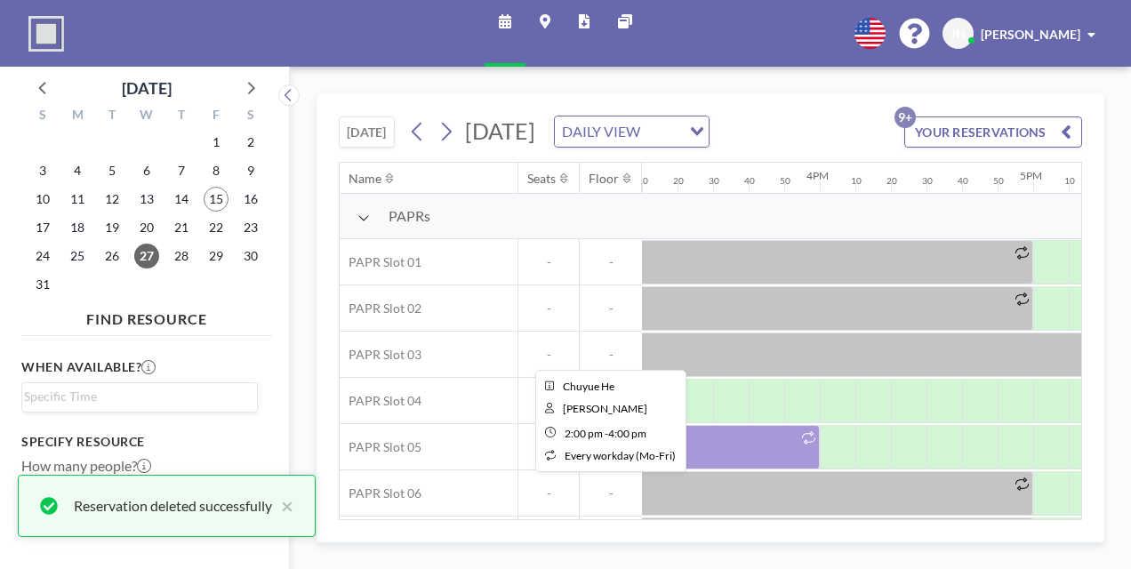
click at [761, 469] on div at bounding box center [606, 447] width 427 height 44
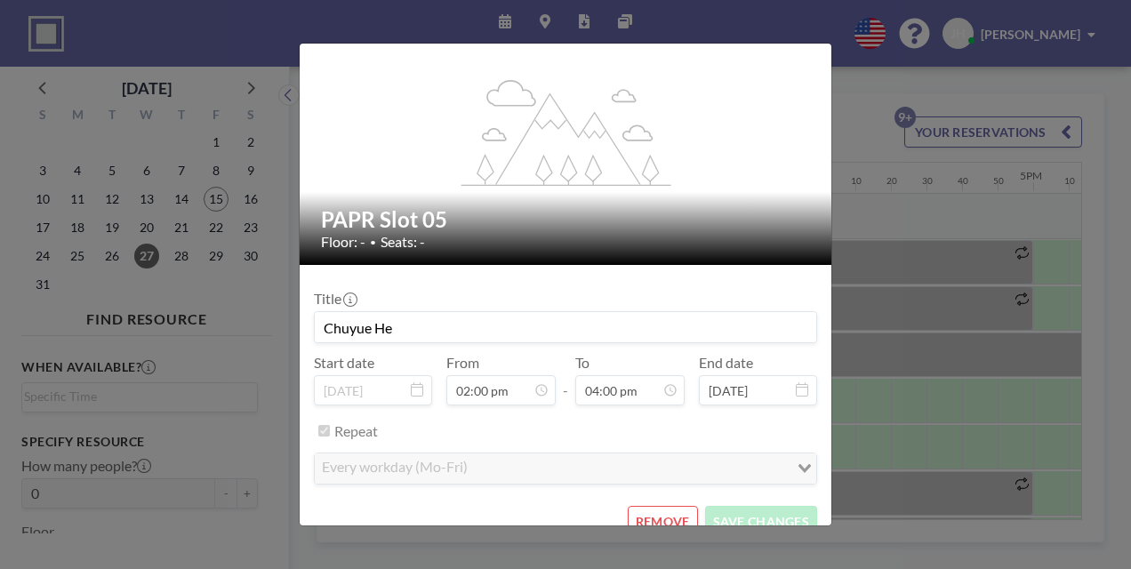
scroll to position [65, 0]
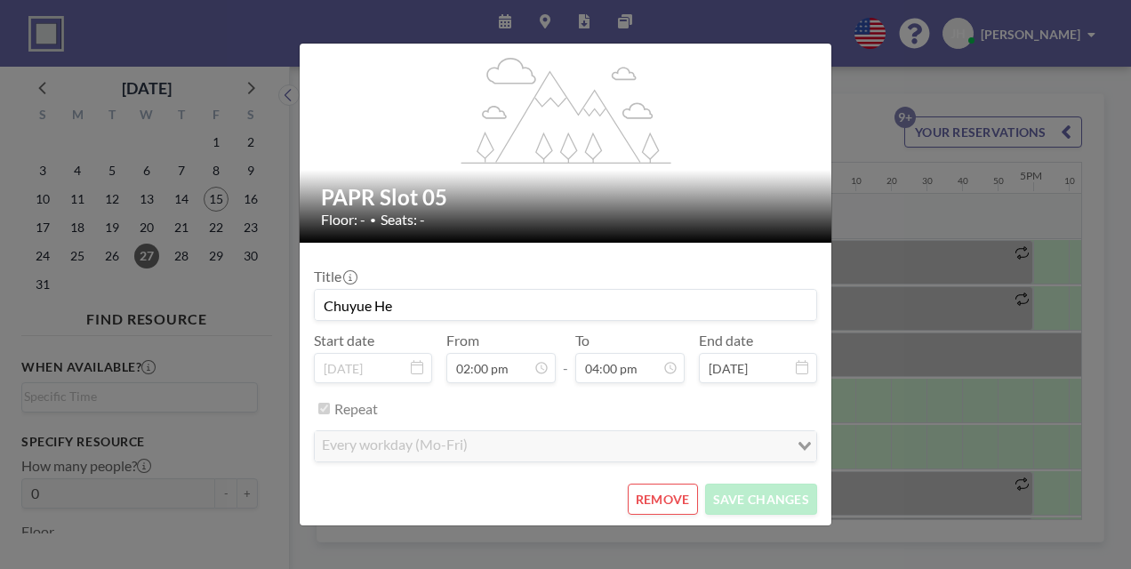
click at [660, 487] on button "REMOVE" at bounding box center [663, 499] width 70 height 31
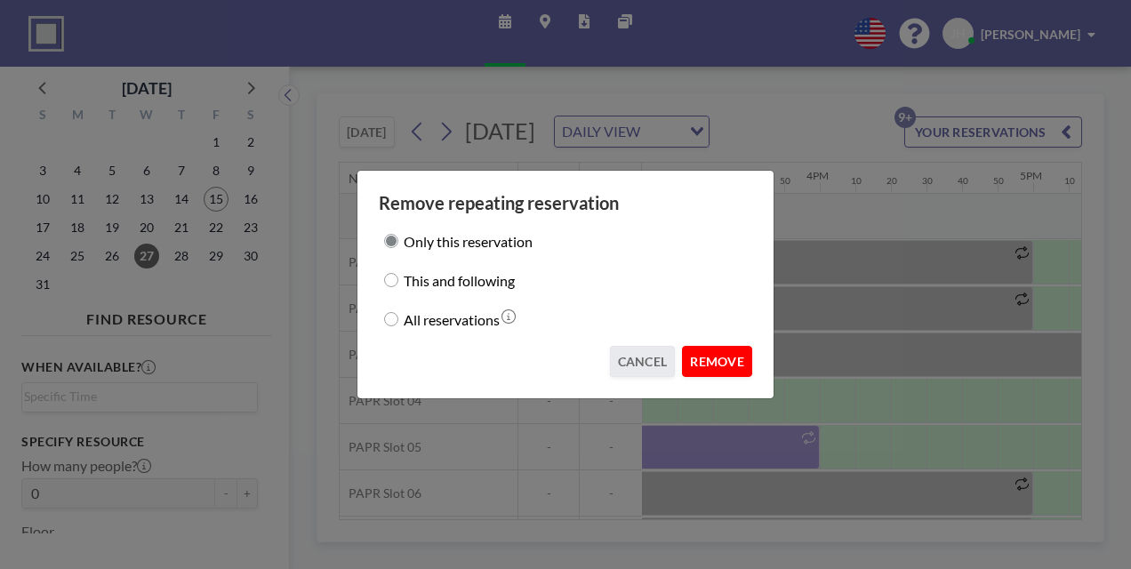
drag, startPoint x: 719, startPoint y: 359, endPoint x: 728, endPoint y: 361, distance: 9.1
click at [719, 361] on button "REMOVE" at bounding box center [717, 361] width 70 height 31
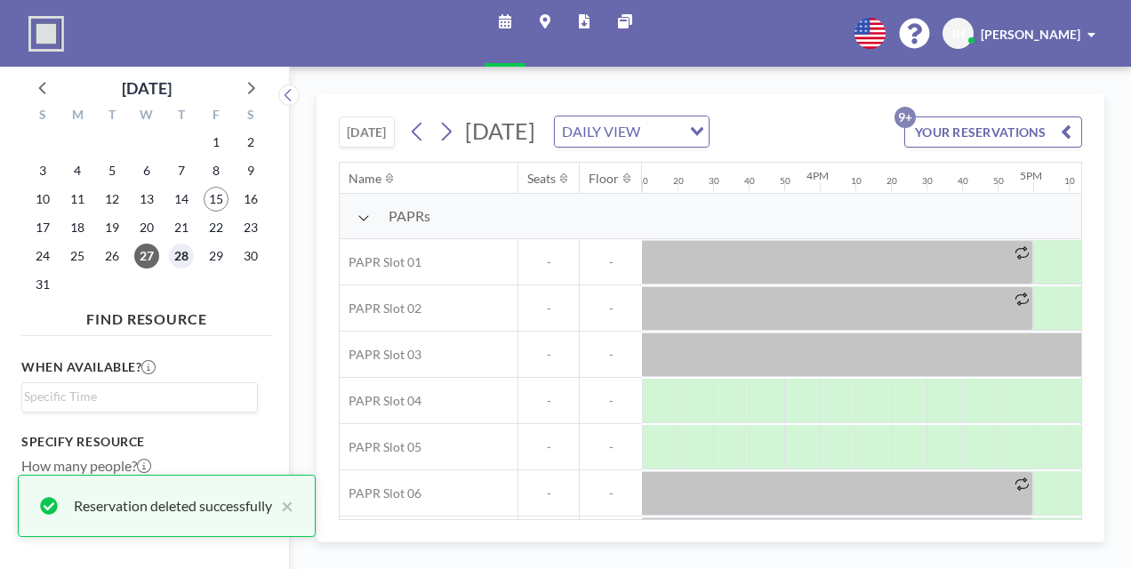
click at [176, 254] on span "28" at bounding box center [181, 256] width 25 height 25
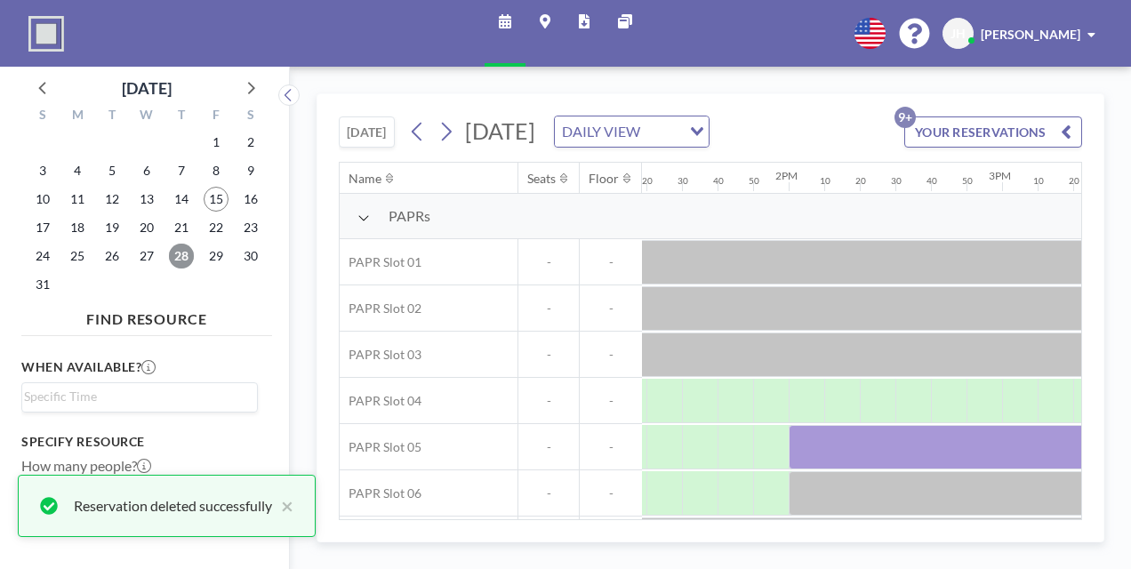
scroll to position [0, 2963]
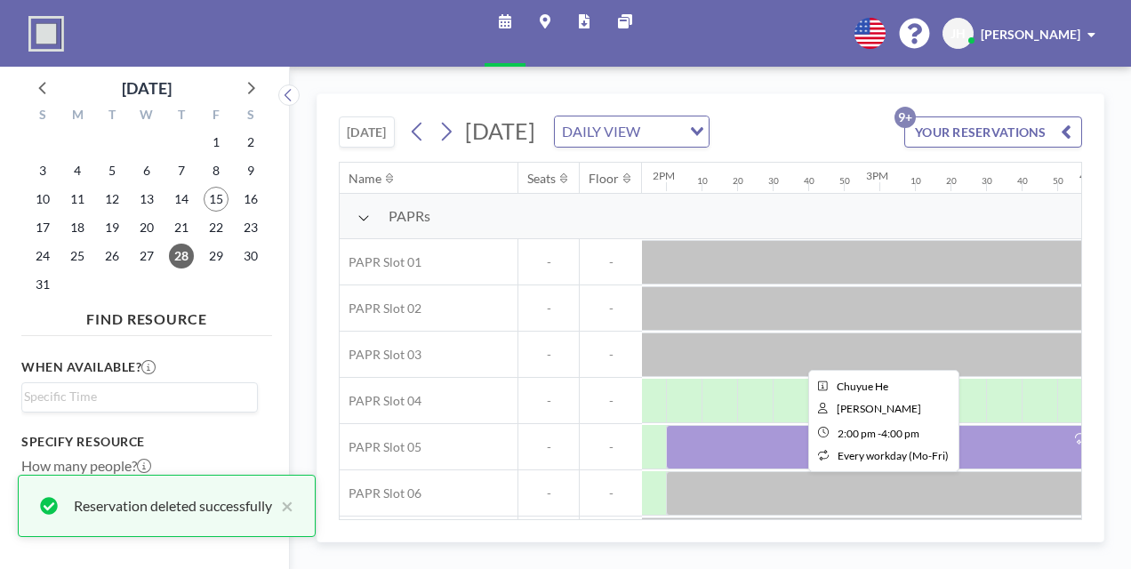
click at [749, 458] on div at bounding box center [879, 447] width 427 height 44
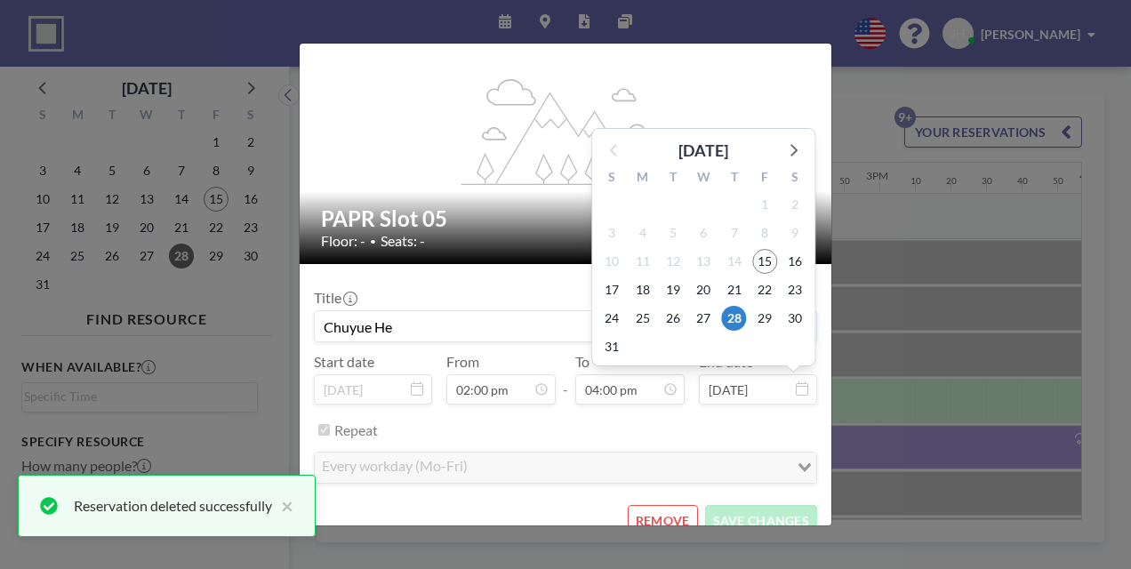
scroll to position [65, 0]
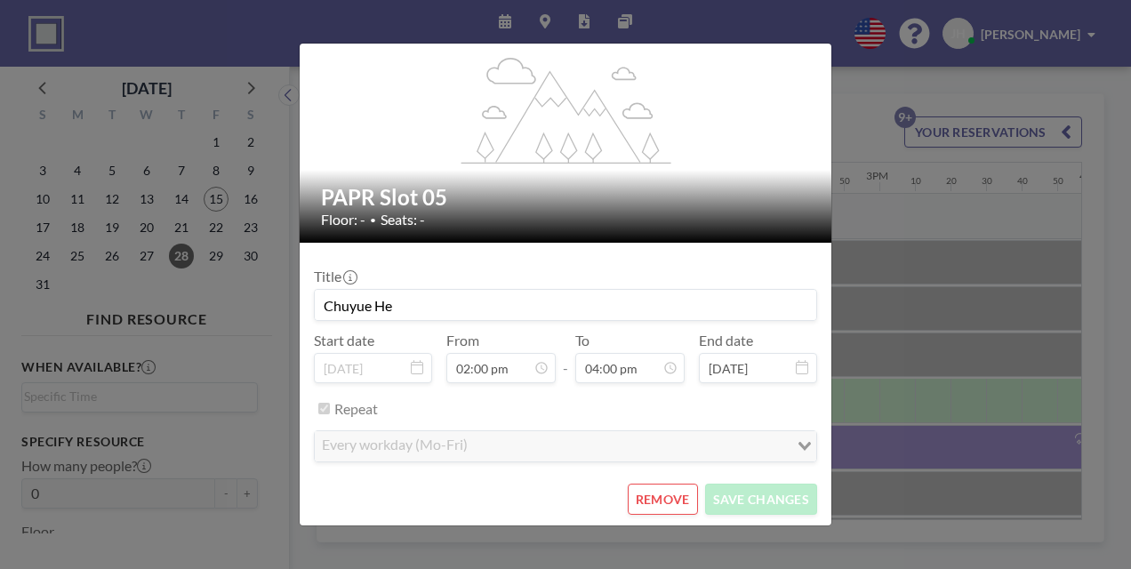
click at [665, 494] on button "REMOVE" at bounding box center [663, 499] width 70 height 31
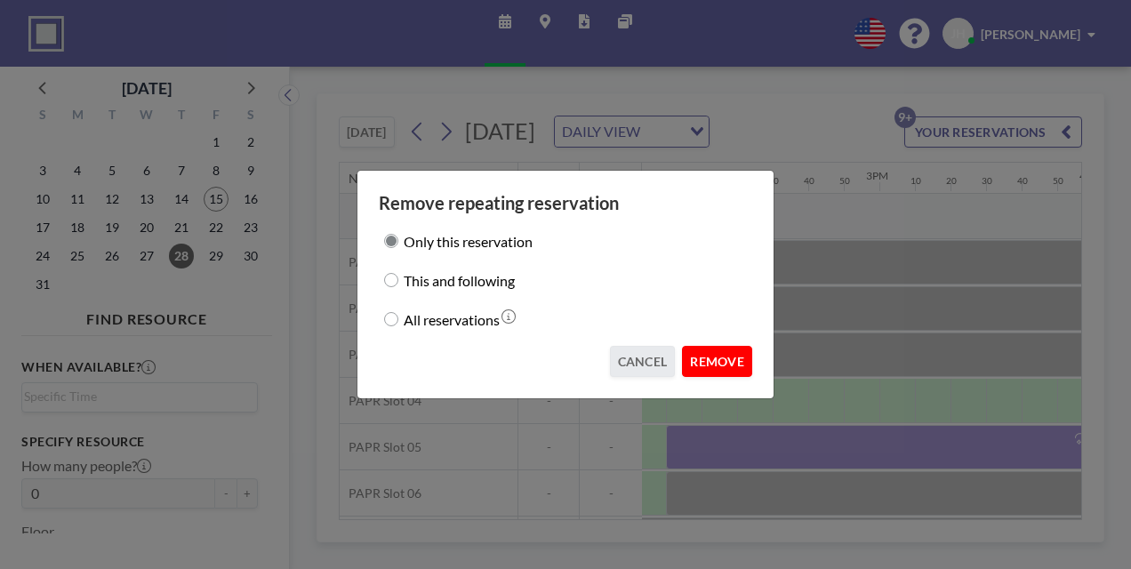
click at [710, 356] on button "REMOVE" at bounding box center [717, 361] width 70 height 31
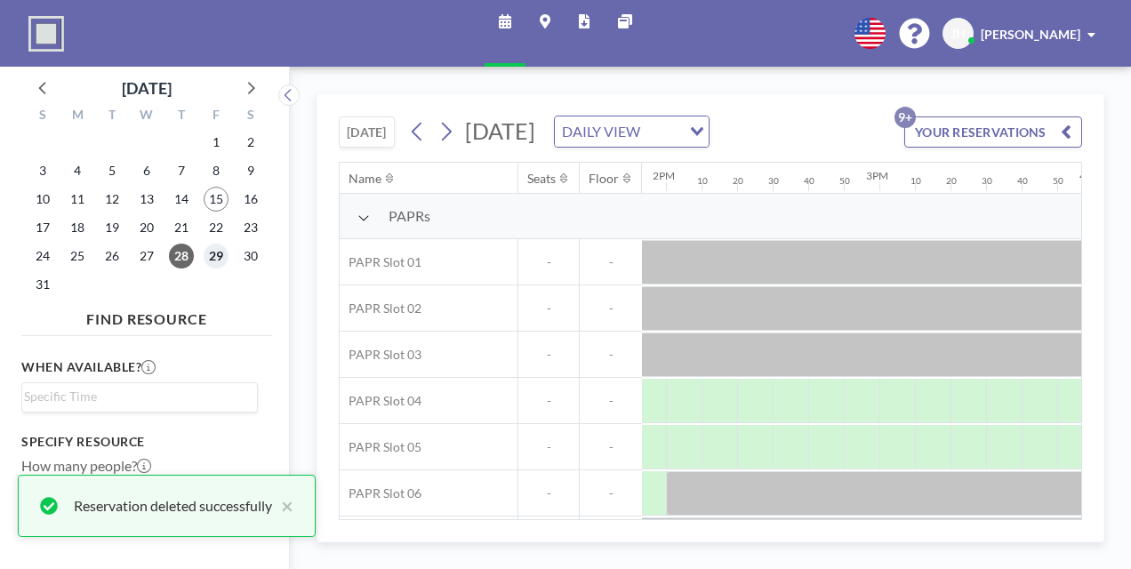
click at [212, 252] on span "29" at bounding box center [216, 256] width 25 height 25
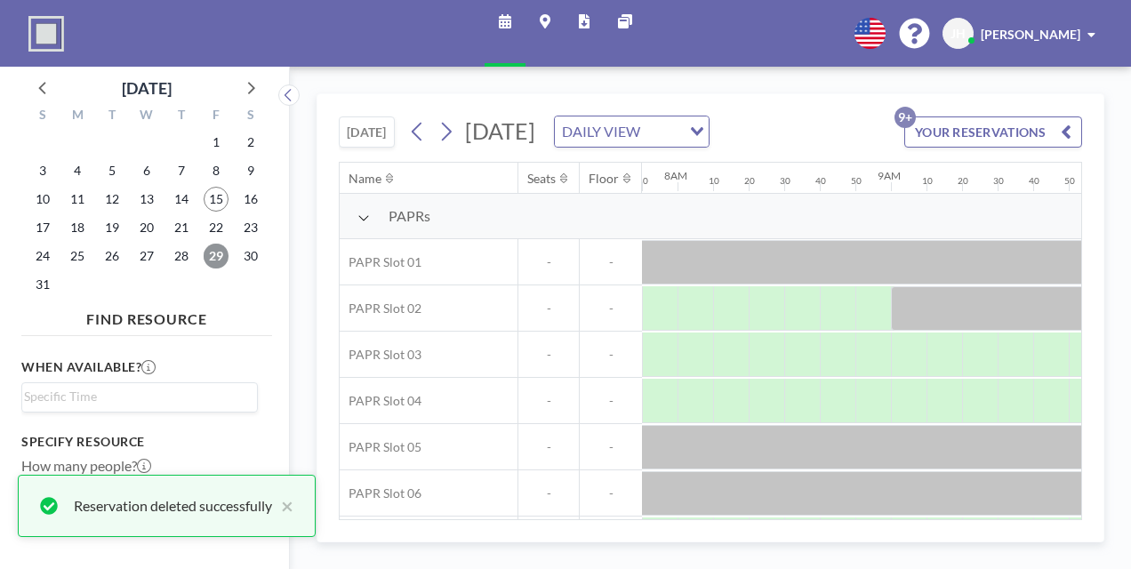
scroll to position [0, 0]
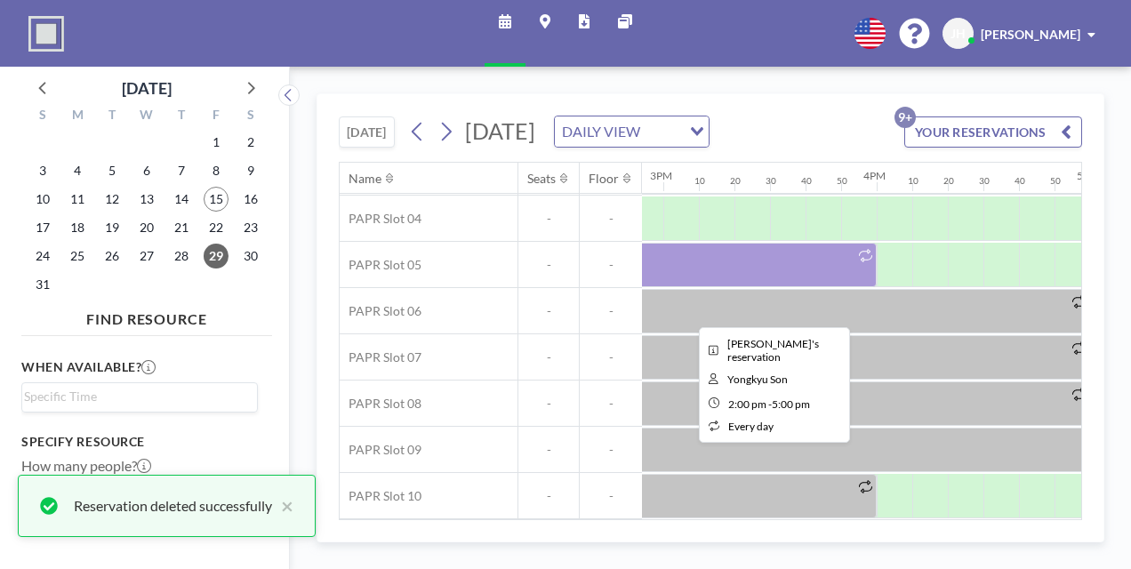
click at [748, 243] on div at bounding box center [663, 265] width 427 height 44
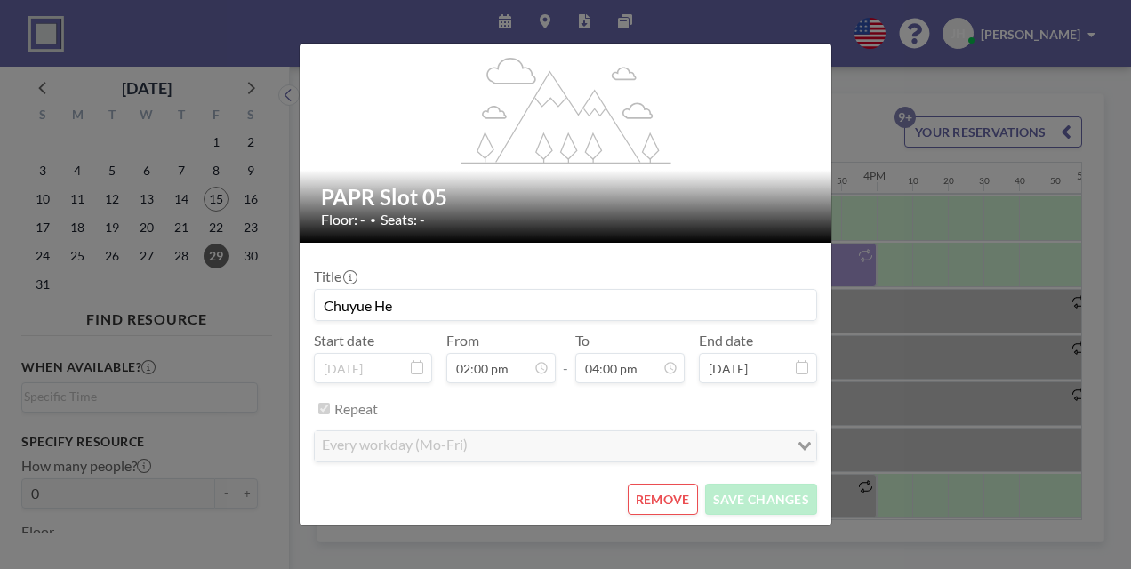
click at [649, 488] on button "REMOVE" at bounding box center [663, 499] width 70 height 31
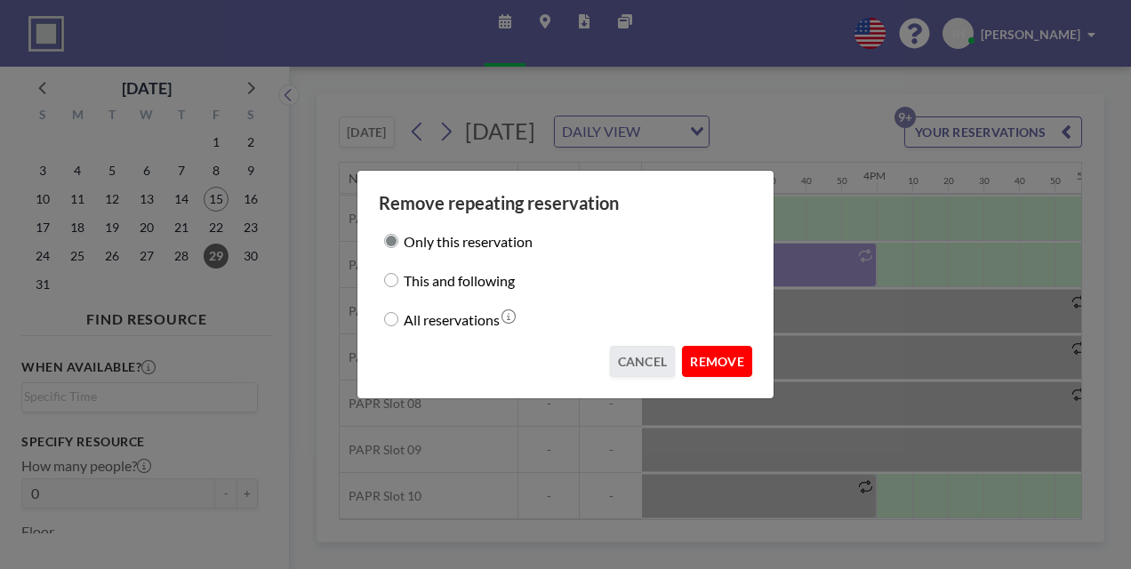
click at [716, 360] on button "REMOVE" at bounding box center [717, 361] width 70 height 31
